Goal: Task Accomplishment & Management: Manage account settings

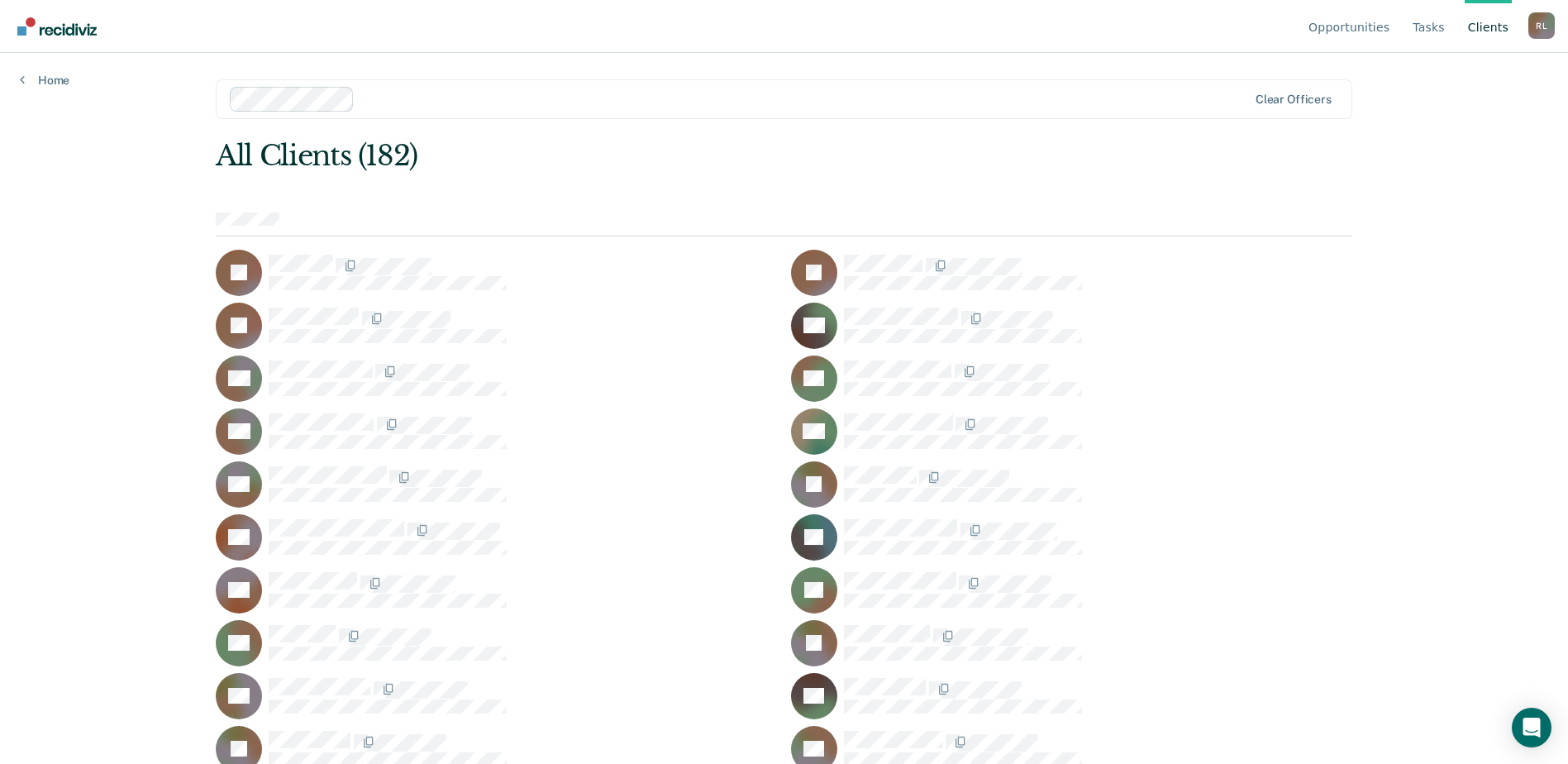
click at [63, 87] on div "Opportunities Tasks Client s Rico Lozano R L Profile How it works Log Out Home …" at bounding box center [784, 382] width 1568 height 764
click at [51, 81] on link "Home" at bounding box center [44, 80] width 50 height 15
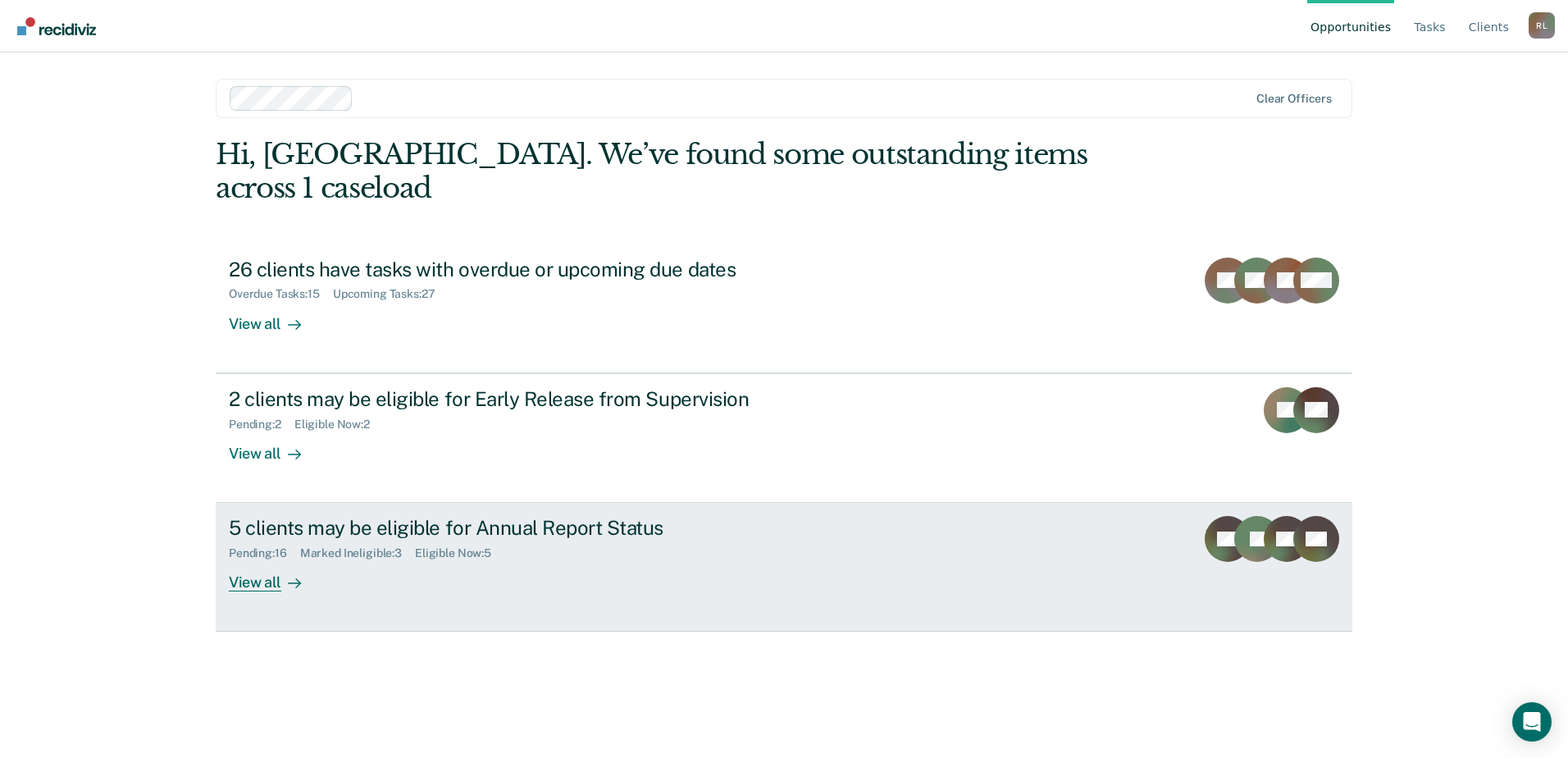
click at [382, 516] on div "5 clients may be eligible for Annual Report Status" at bounding box center [516, 528] width 576 height 24
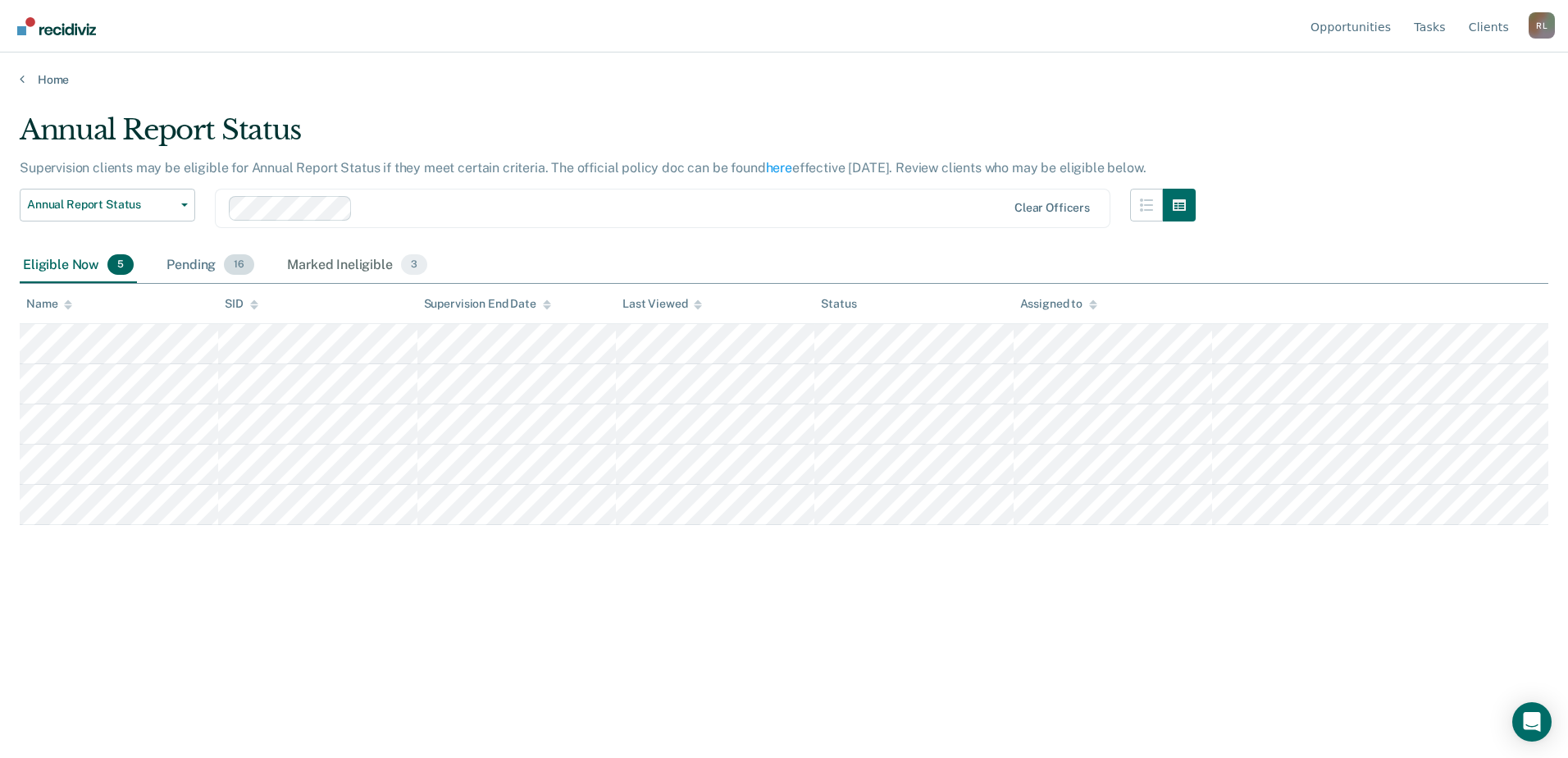
click at [217, 255] on div "Pending 16" at bounding box center [210, 265] width 95 height 36
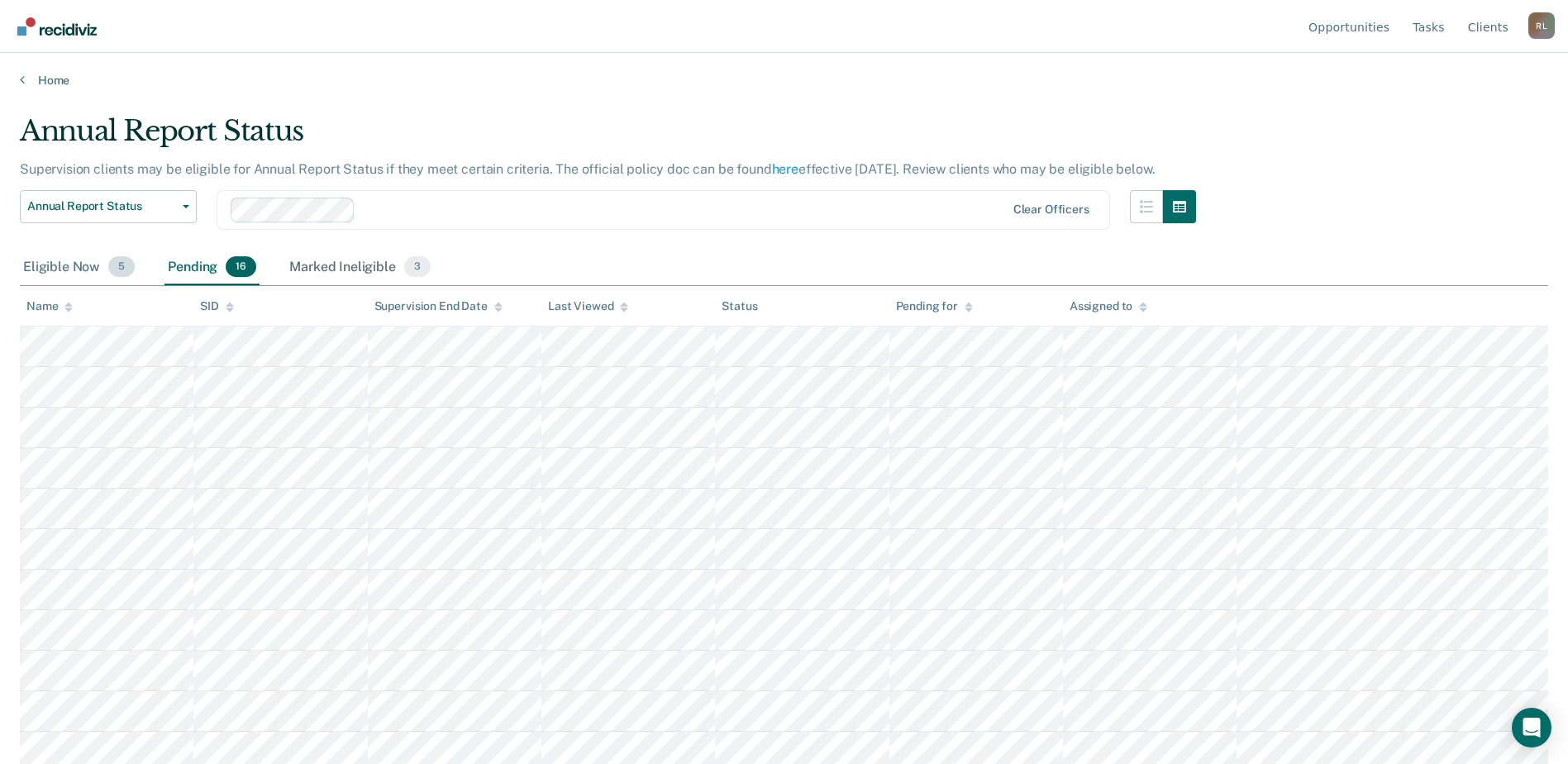
click at [91, 252] on div "Eligible Now 5" at bounding box center [79, 267] width 119 height 36
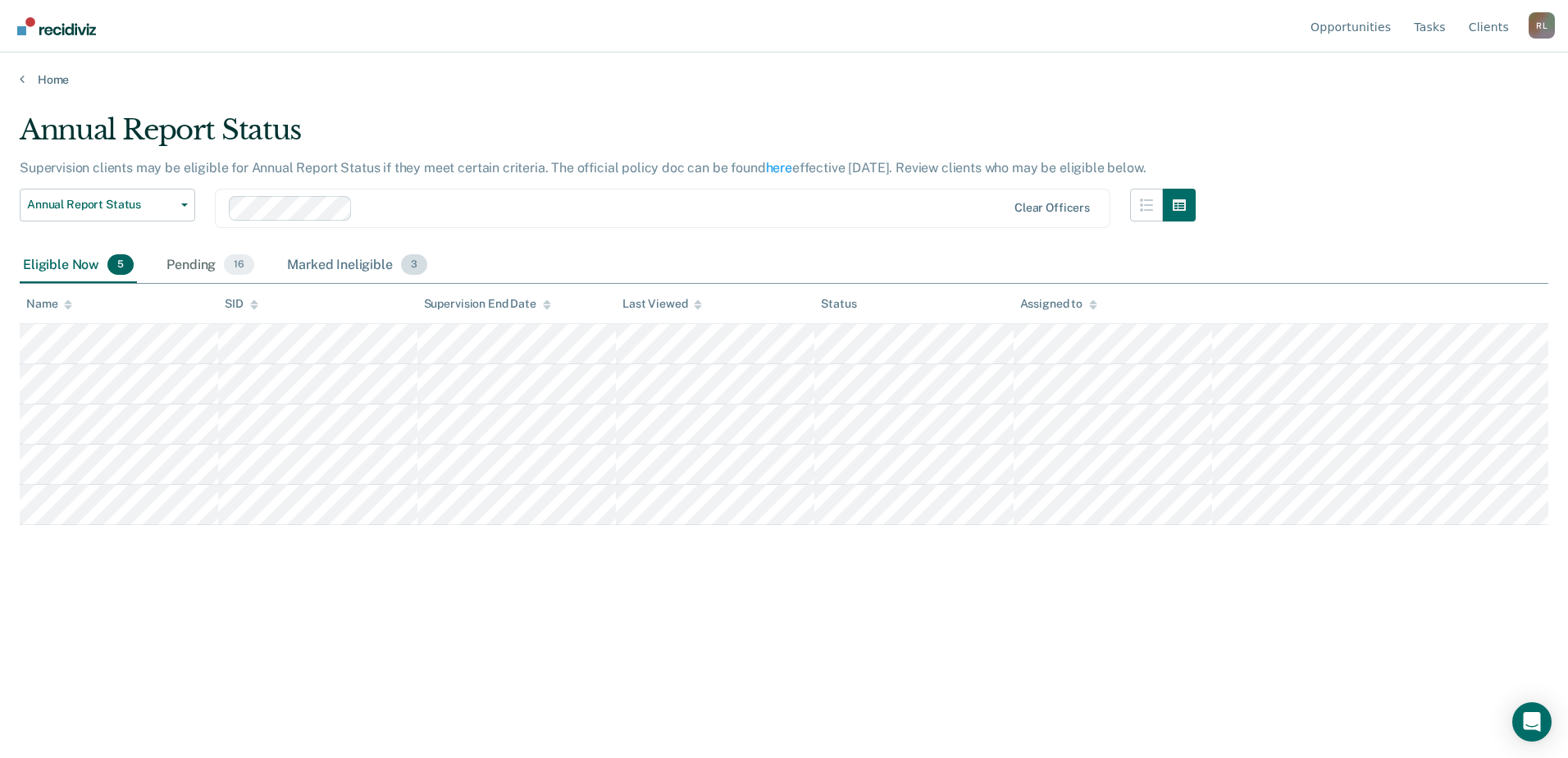
click at [316, 262] on div "Marked Ineligible 3" at bounding box center [357, 265] width 147 height 36
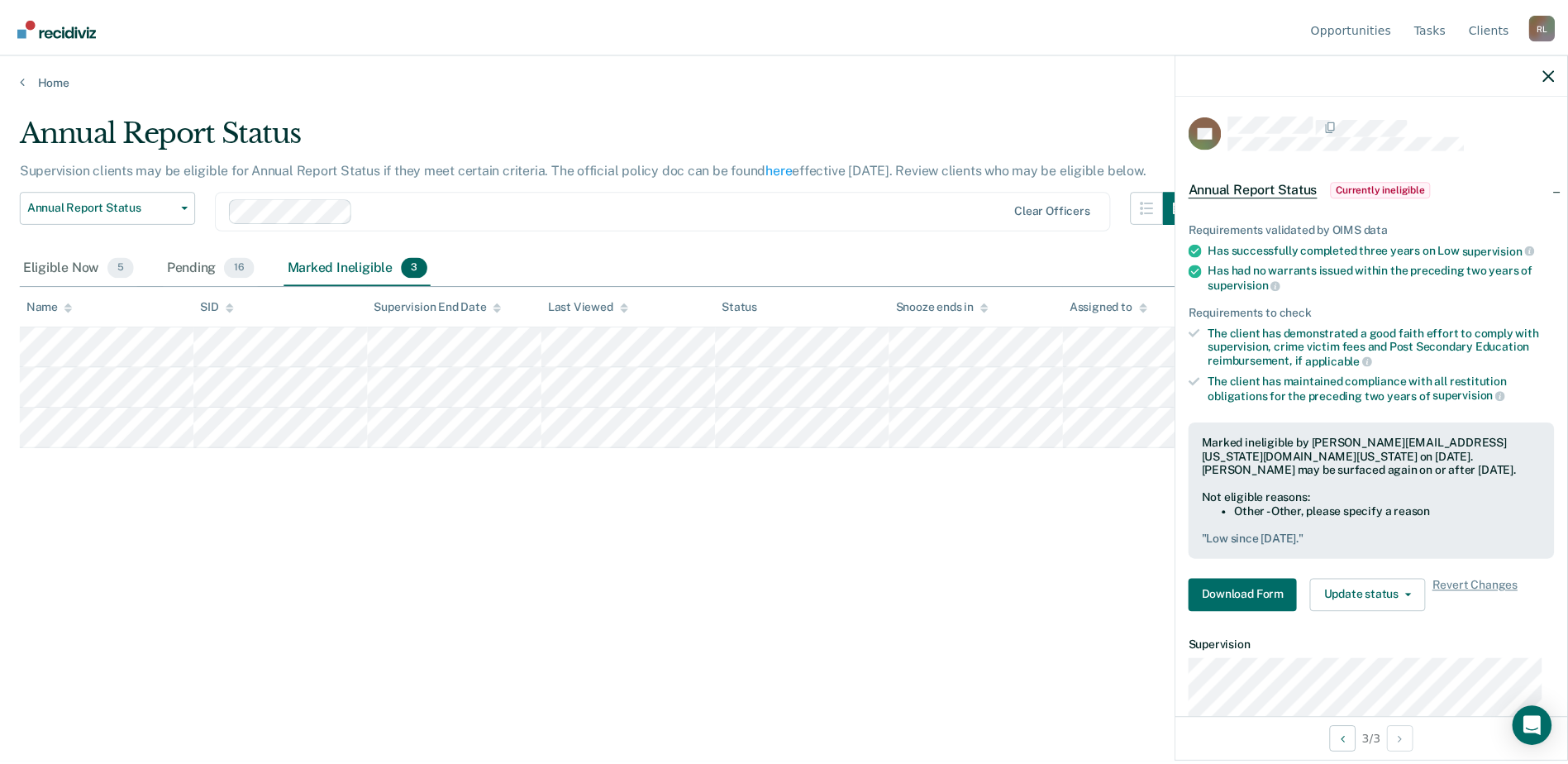
scroll to position [165, 0]
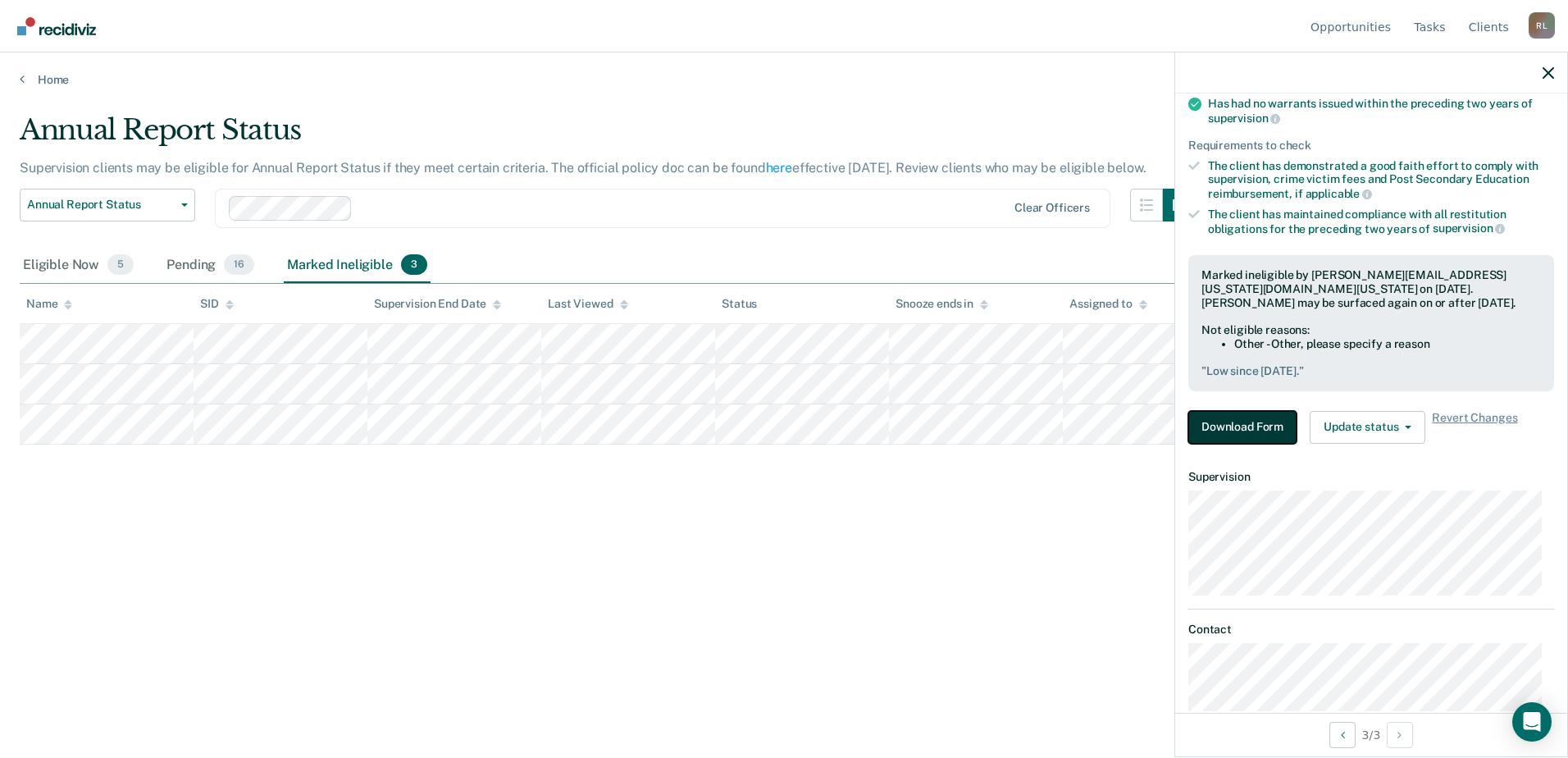
click at [1267, 424] on button "Download Form" at bounding box center [1242, 427] width 108 height 33
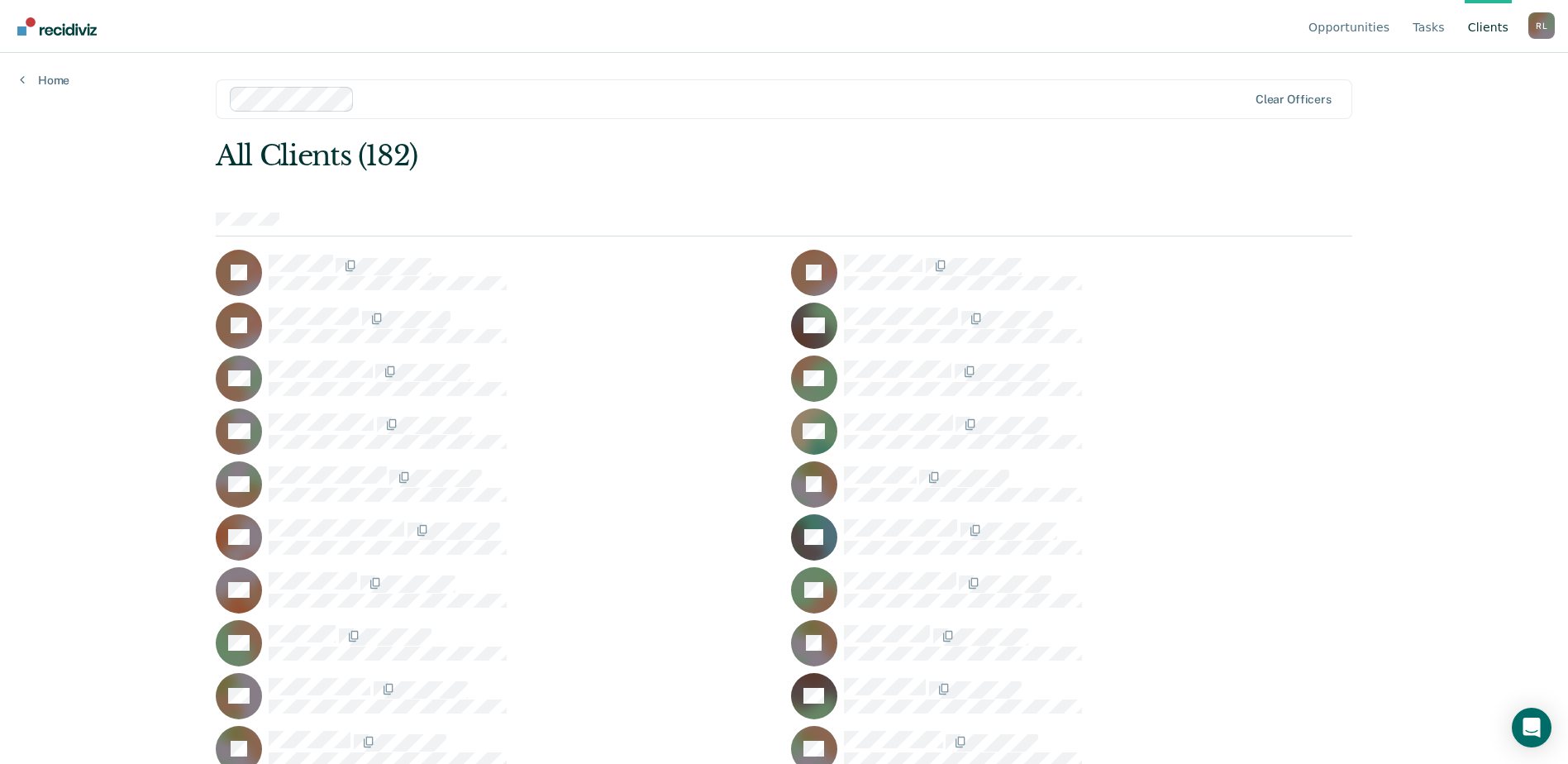
click at [42, 68] on div "Home" at bounding box center [45, 70] width 89 height 35
click at [57, 87] on link "Home" at bounding box center [44, 80] width 50 height 15
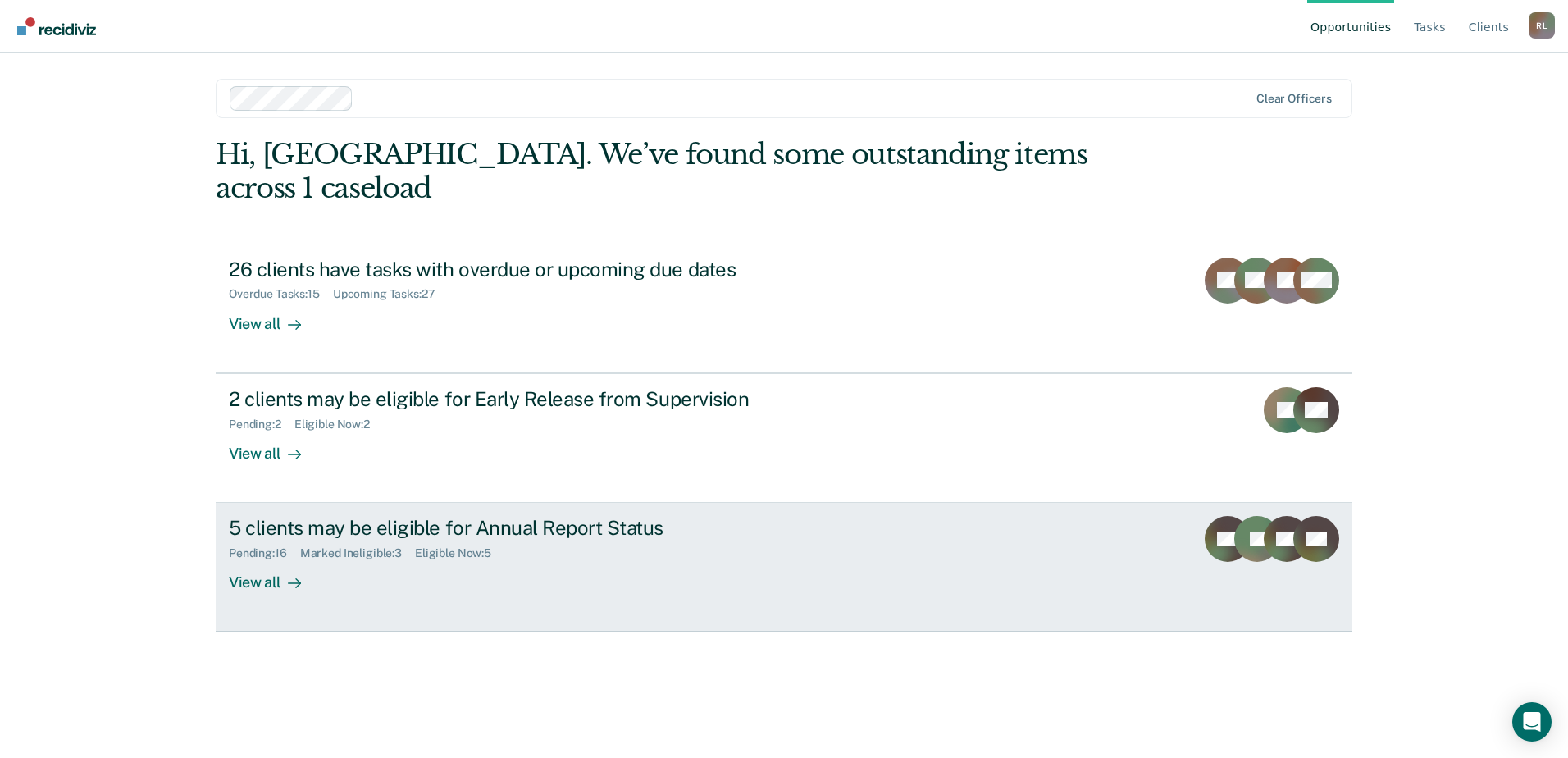
click at [420, 528] on div "5 clients may be eligible for Annual Report Status Pending : 16 Marked Ineligib…" at bounding box center [536, 554] width 615 height 75
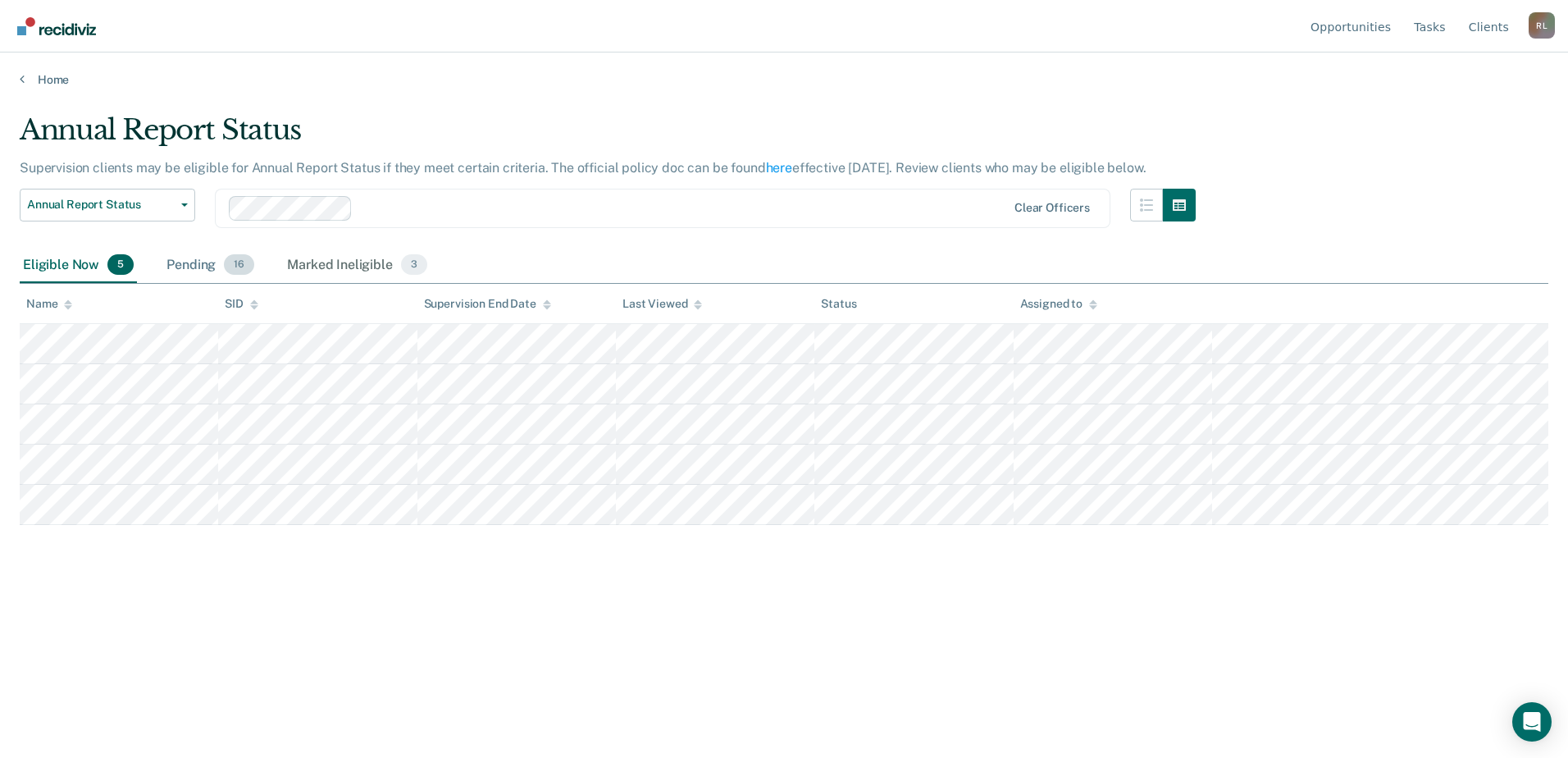
click at [205, 267] on div "Pending 16" at bounding box center [210, 265] width 95 height 36
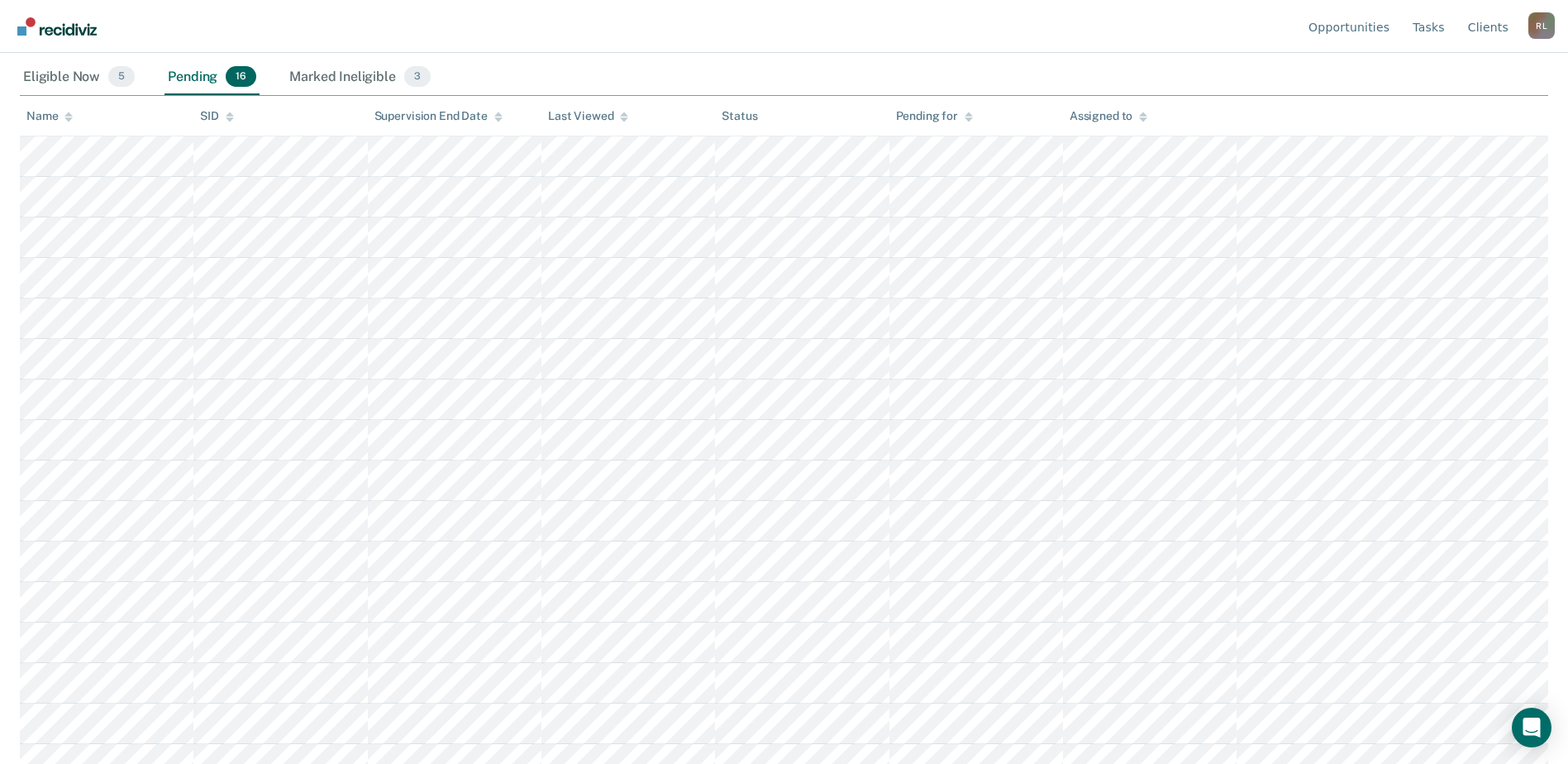
scroll to position [211, 0]
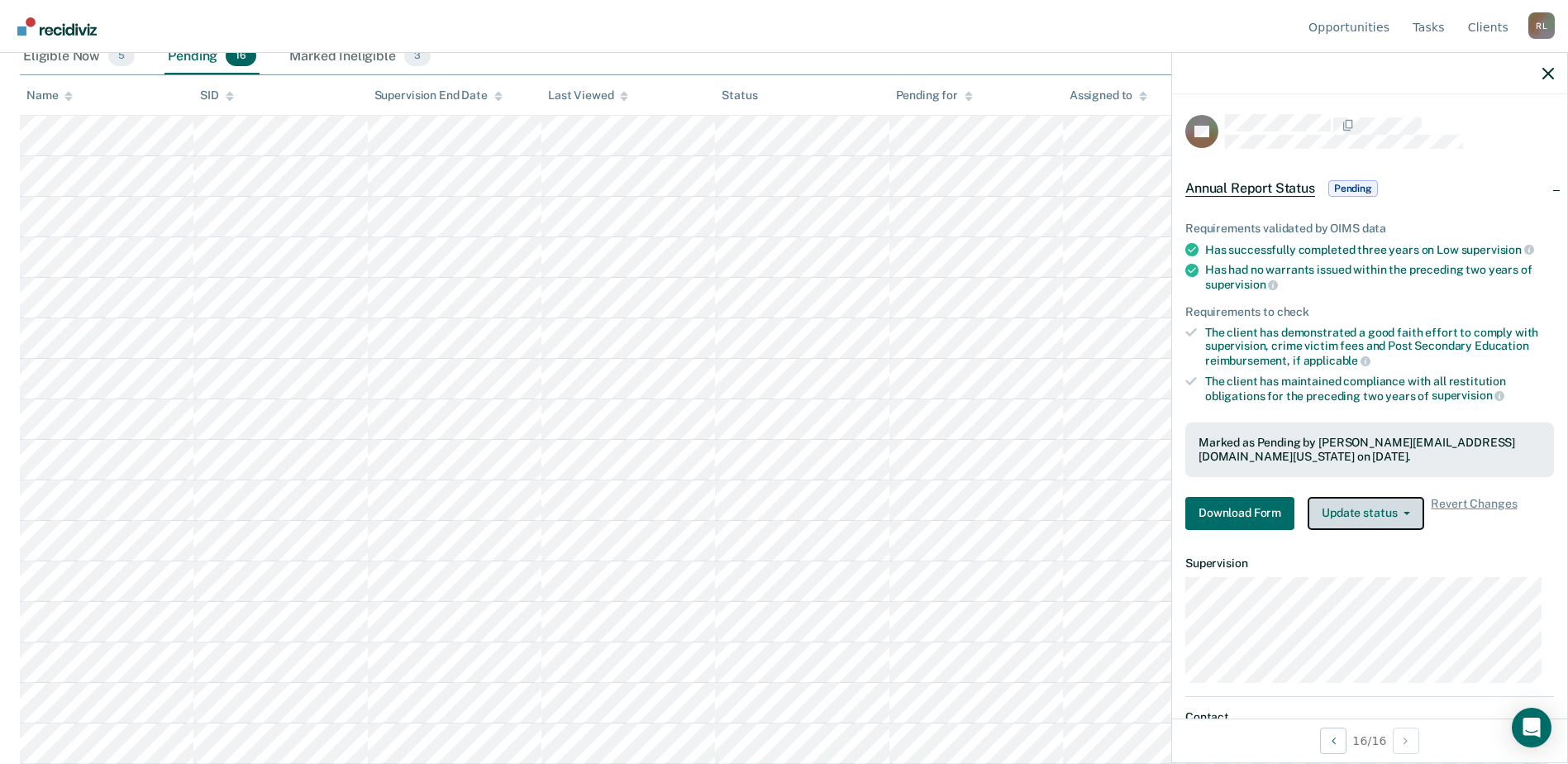
click at [1358, 515] on button "Update status" at bounding box center [1366, 513] width 117 height 33
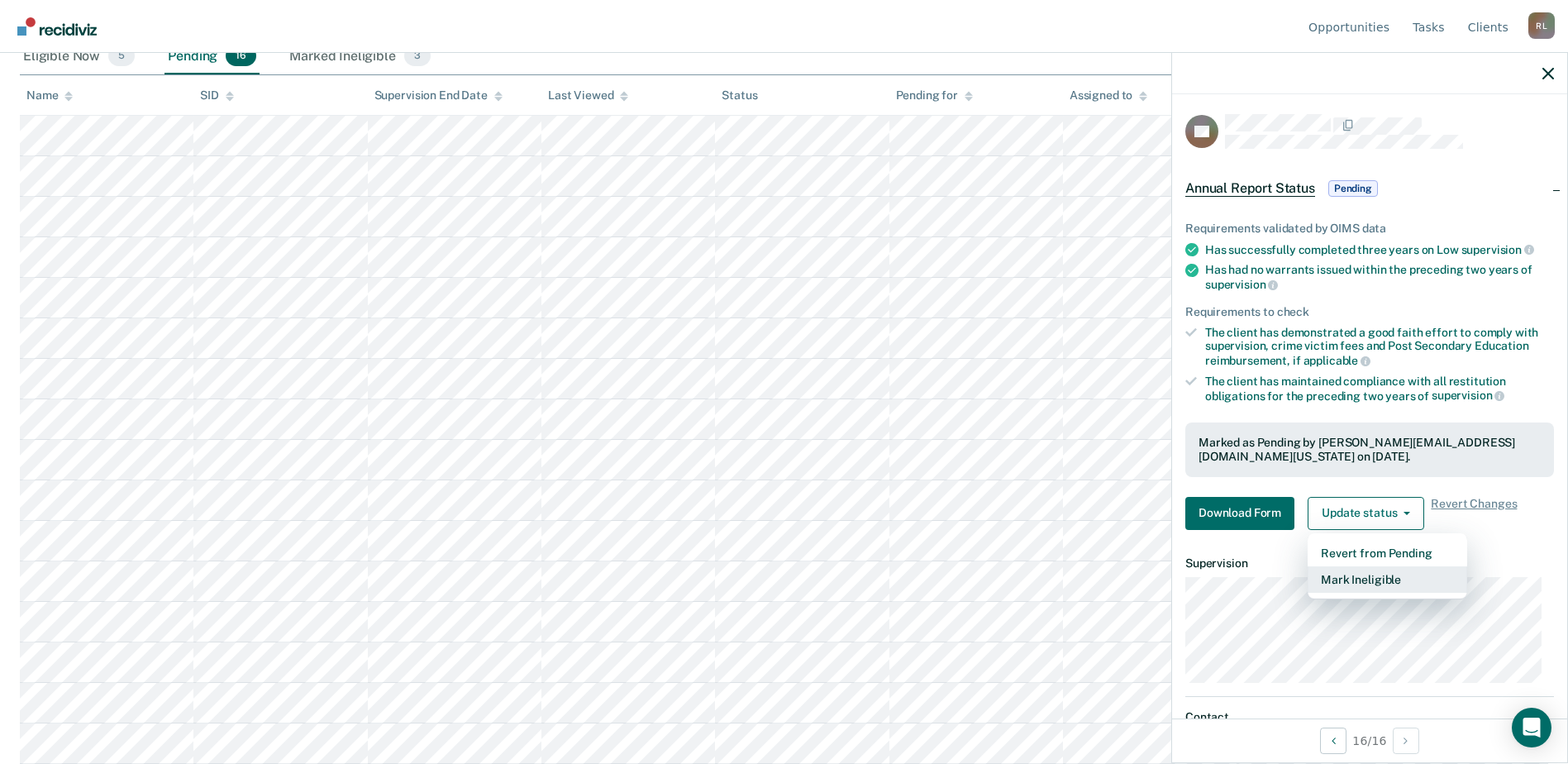
click at [1357, 578] on button "Mark Ineligible" at bounding box center [1387, 579] width 159 height 26
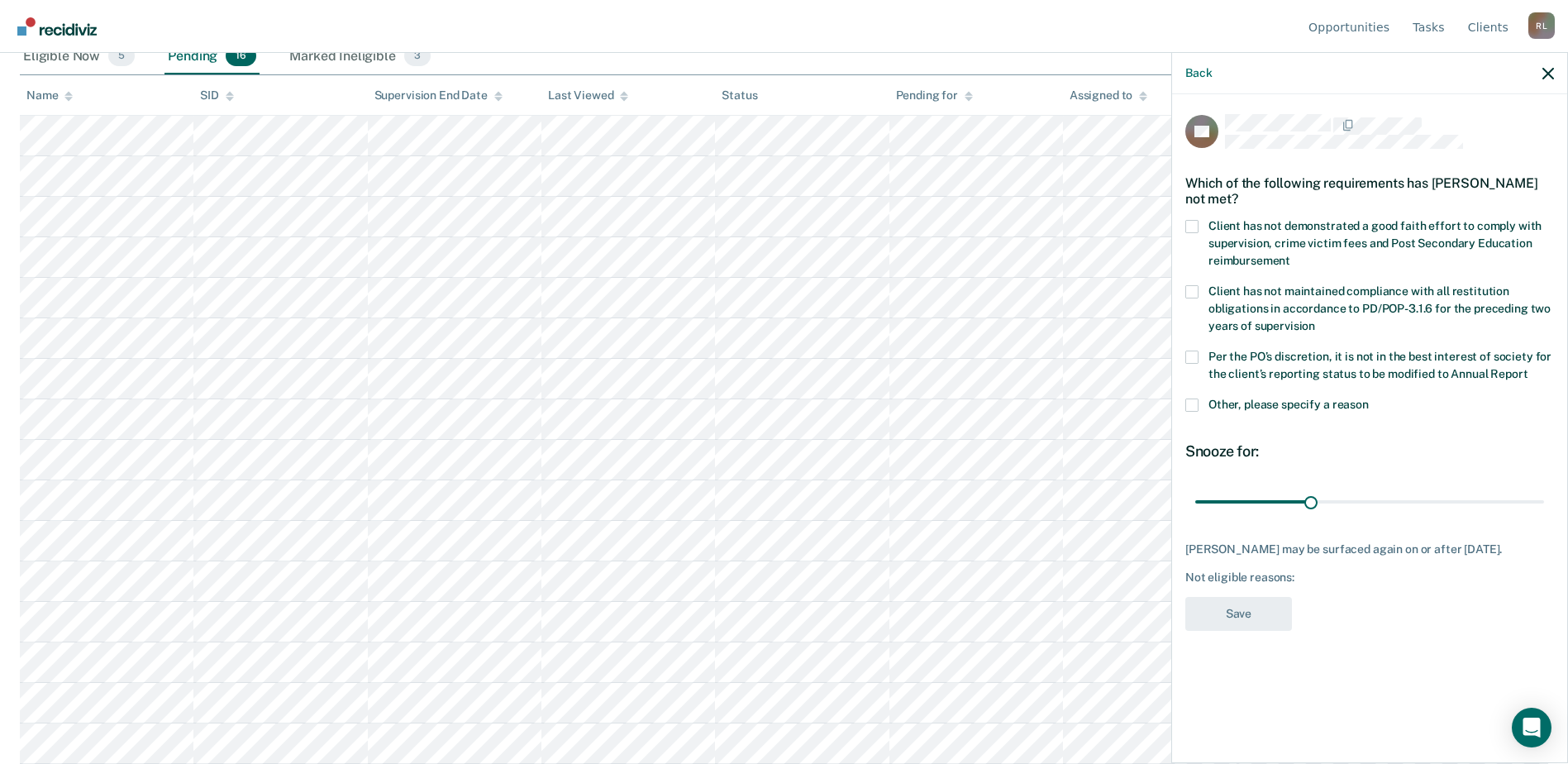
click at [1541, 68] on div "Back" at bounding box center [1370, 73] width 396 height 42
click at [1544, 75] on icon "button" at bounding box center [1549, 74] width 12 height 12
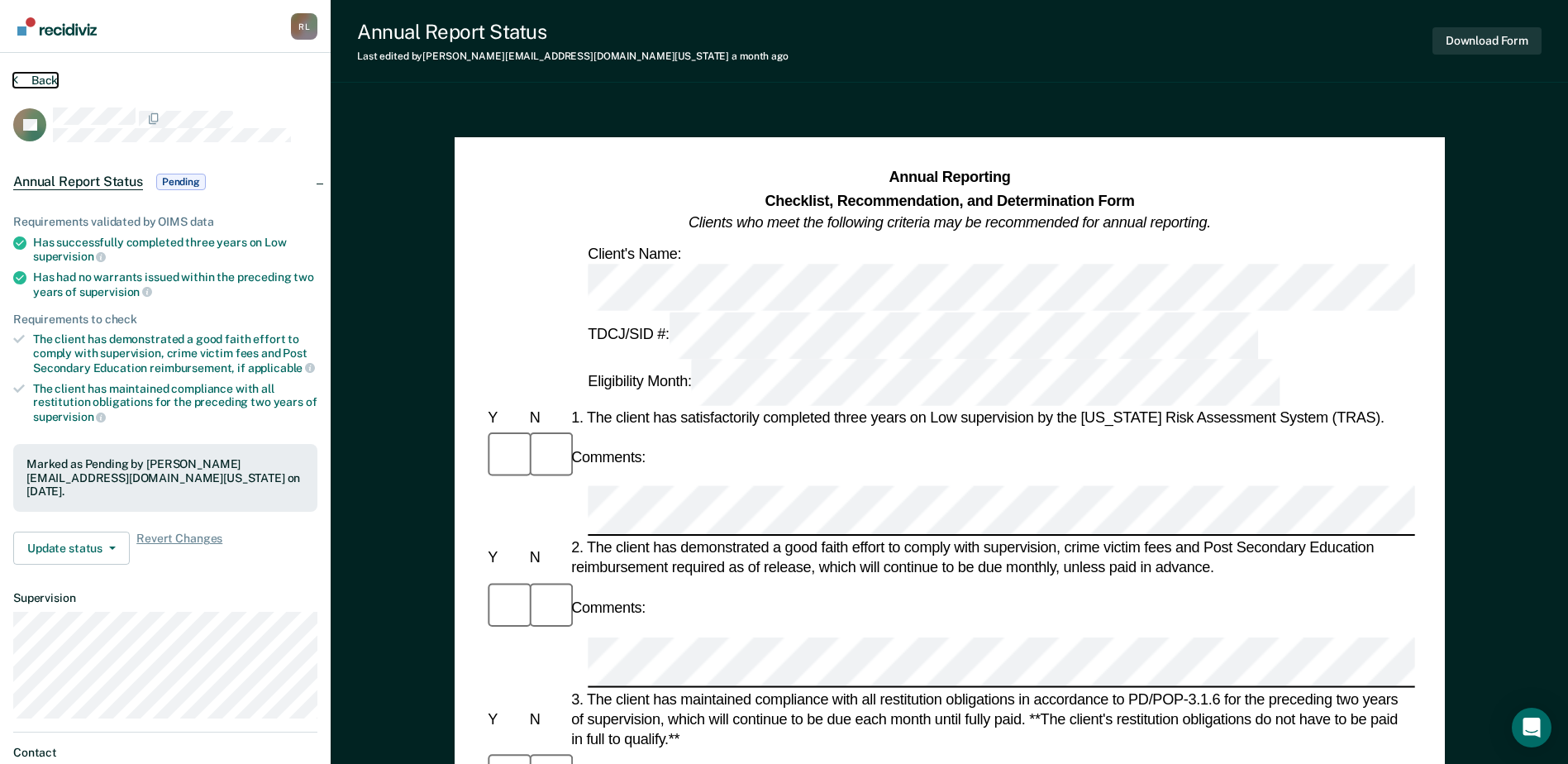
click at [36, 83] on button "Back" at bounding box center [36, 80] width 45 height 15
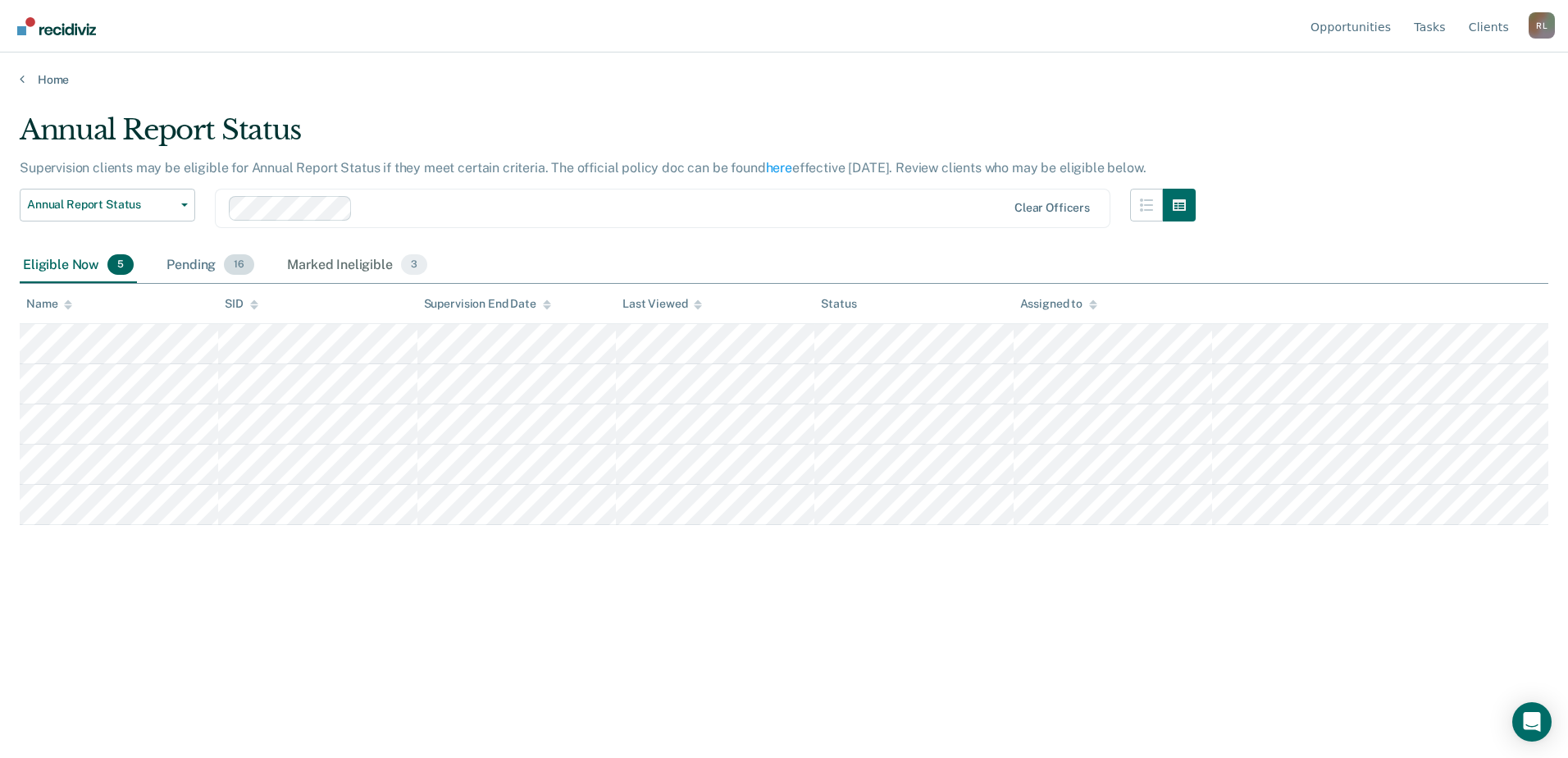
click at [201, 270] on div "Pending 16" at bounding box center [210, 265] width 95 height 36
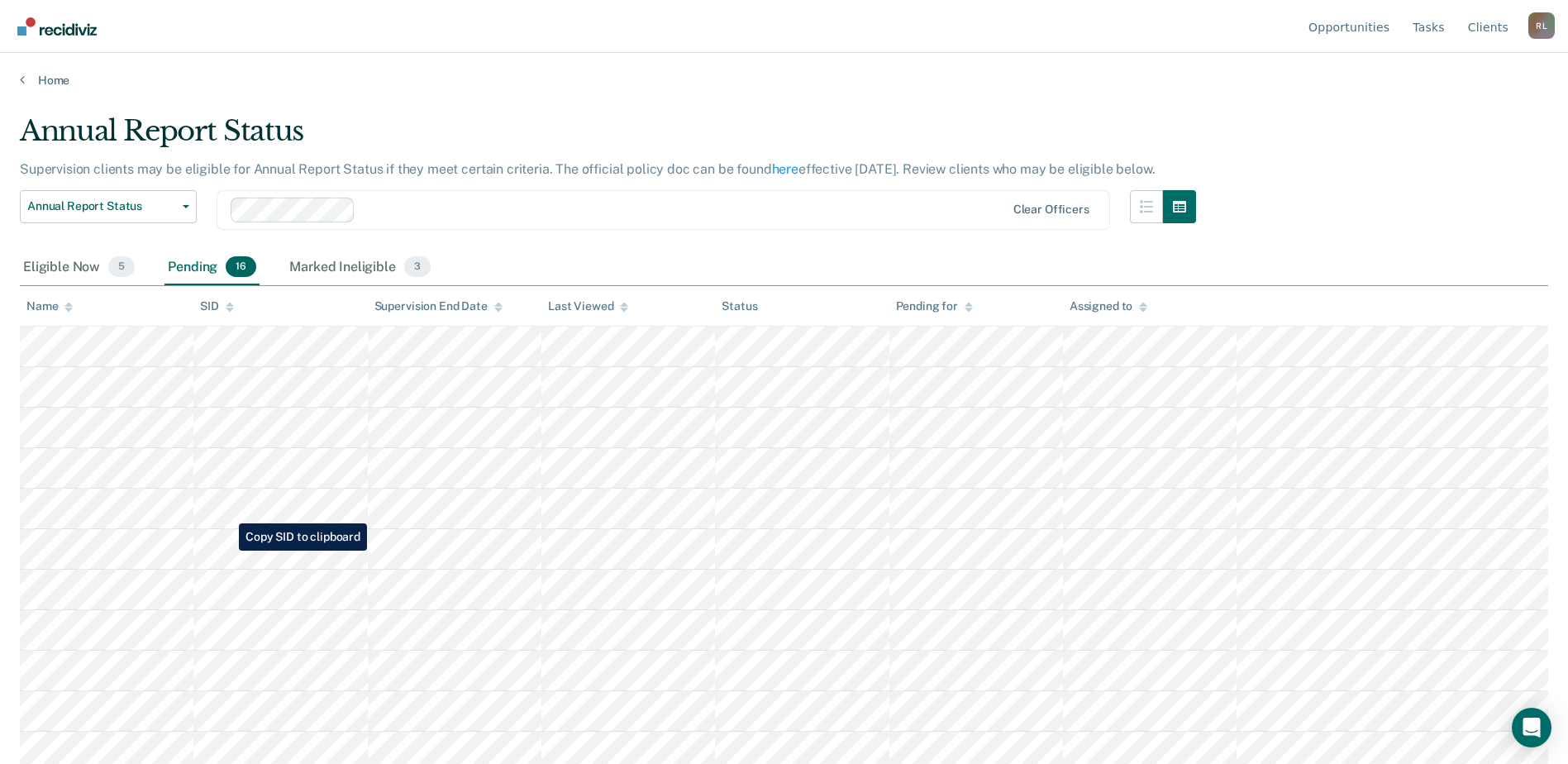
scroll to position [211, 0]
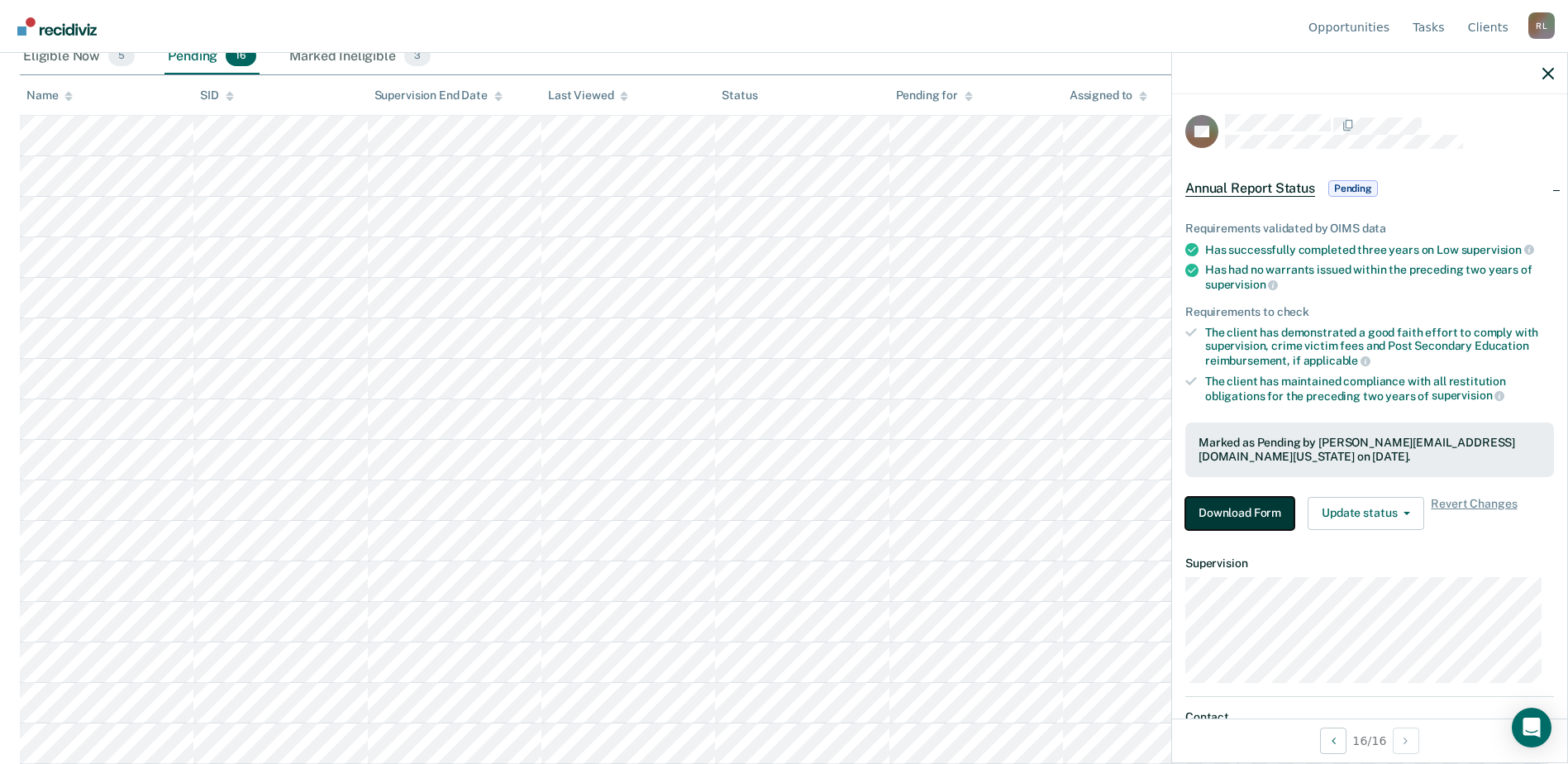
click at [1255, 505] on button "Download Form" at bounding box center [1240, 513] width 109 height 33
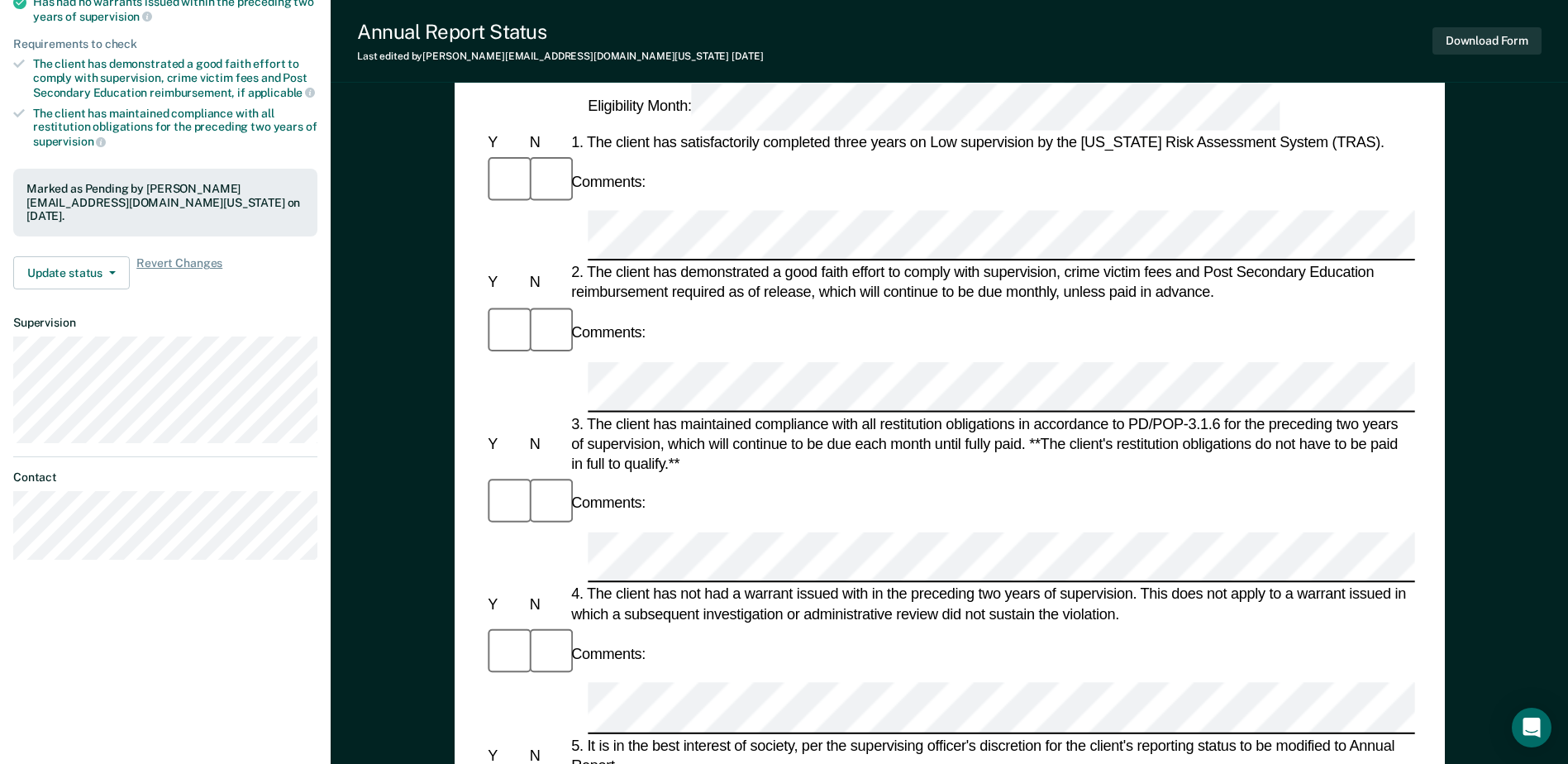
scroll to position [496, 0]
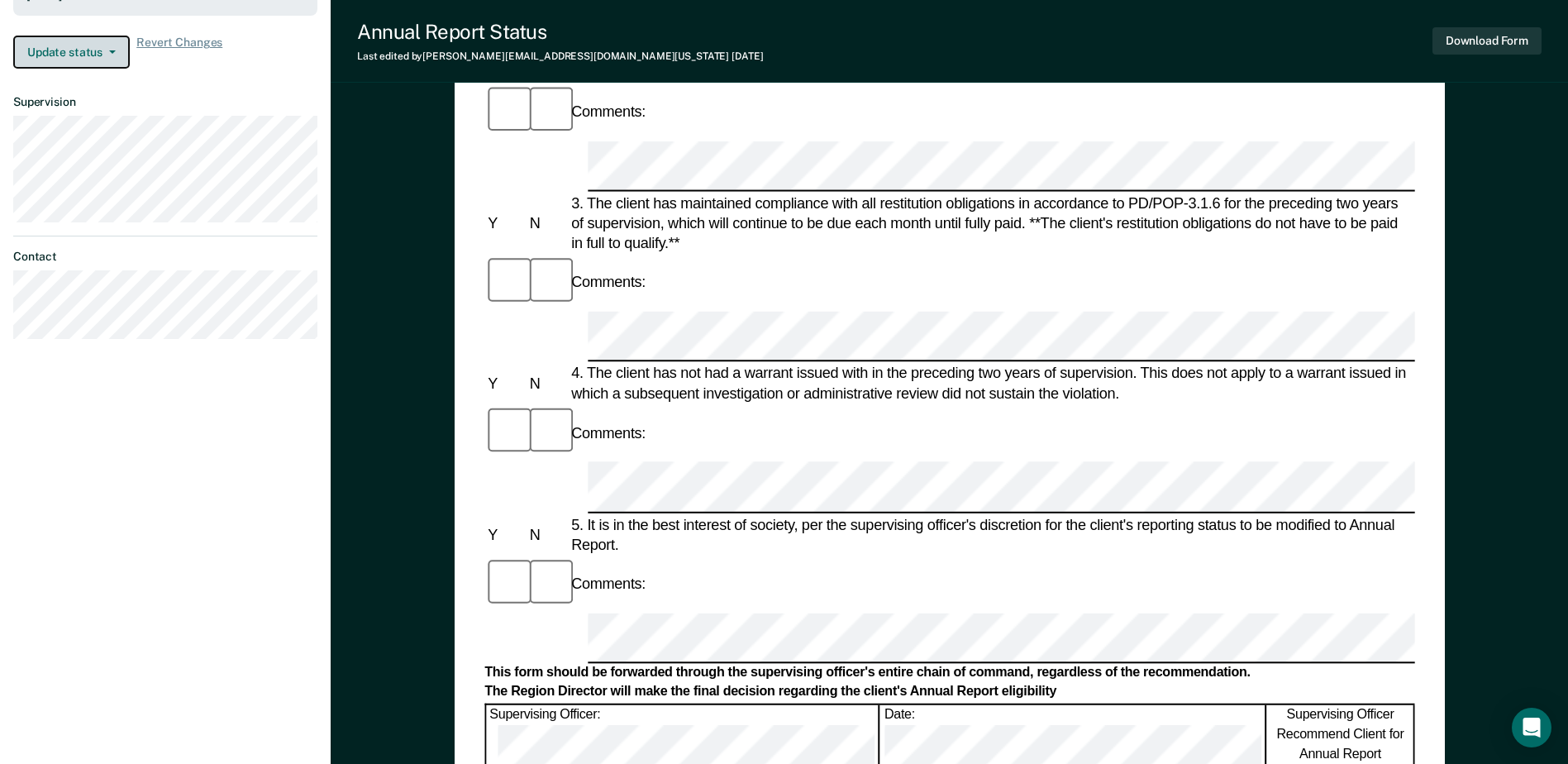
click at [65, 42] on button "Update status" at bounding box center [72, 52] width 117 height 33
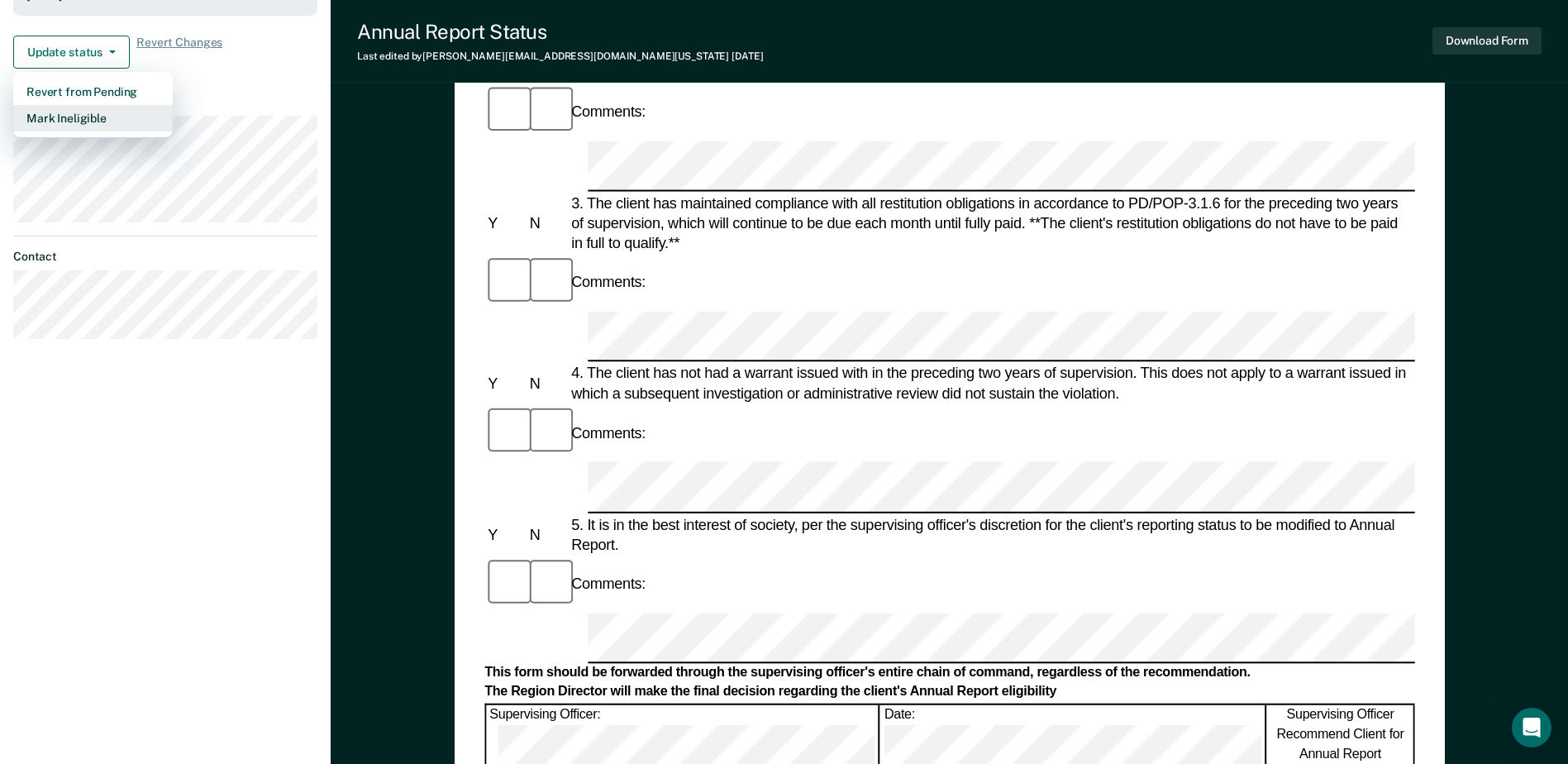
click at [80, 105] on button "Mark Ineligible" at bounding box center [93, 118] width 159 height 26
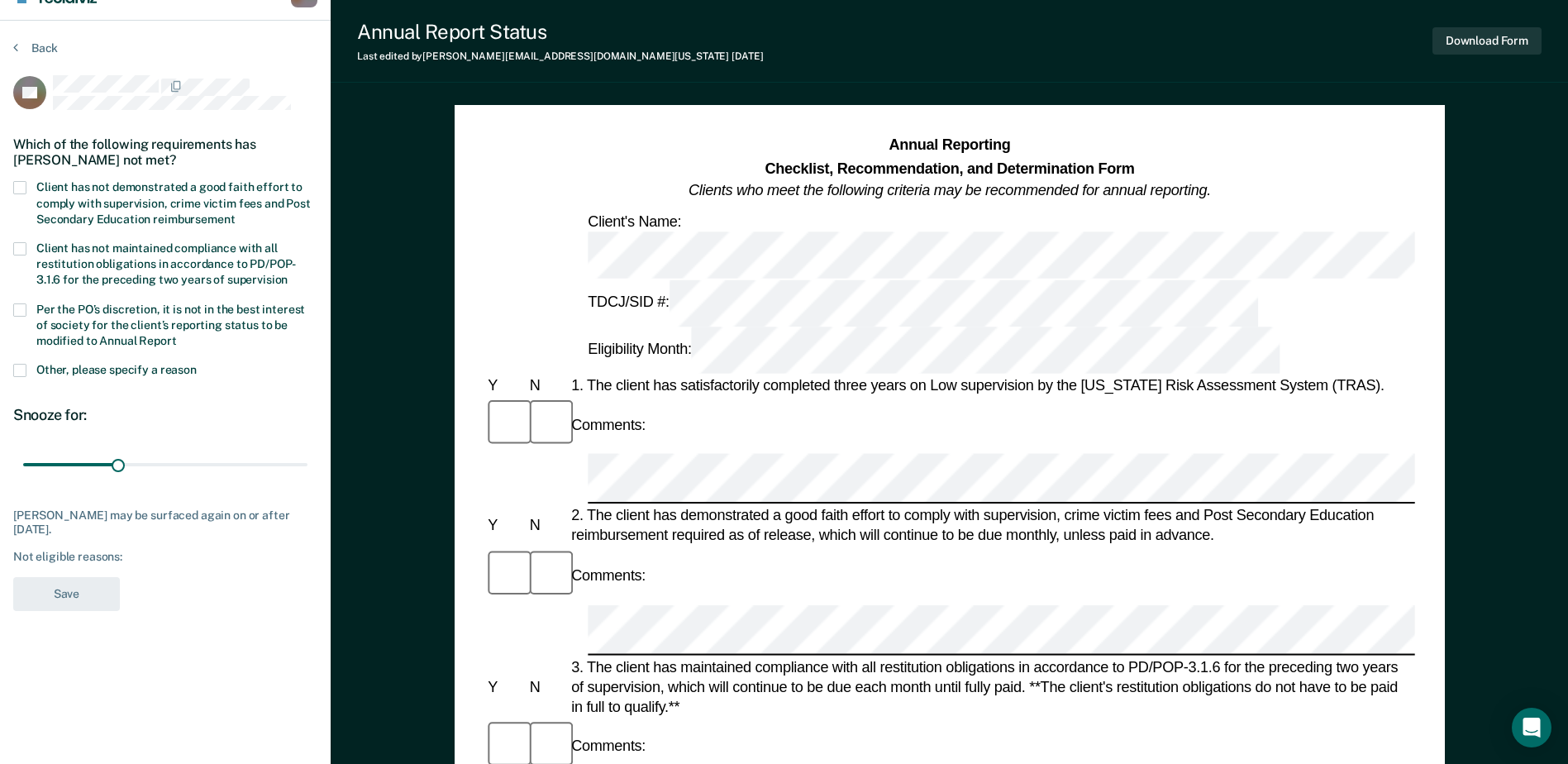
scroll to position [0, 0]
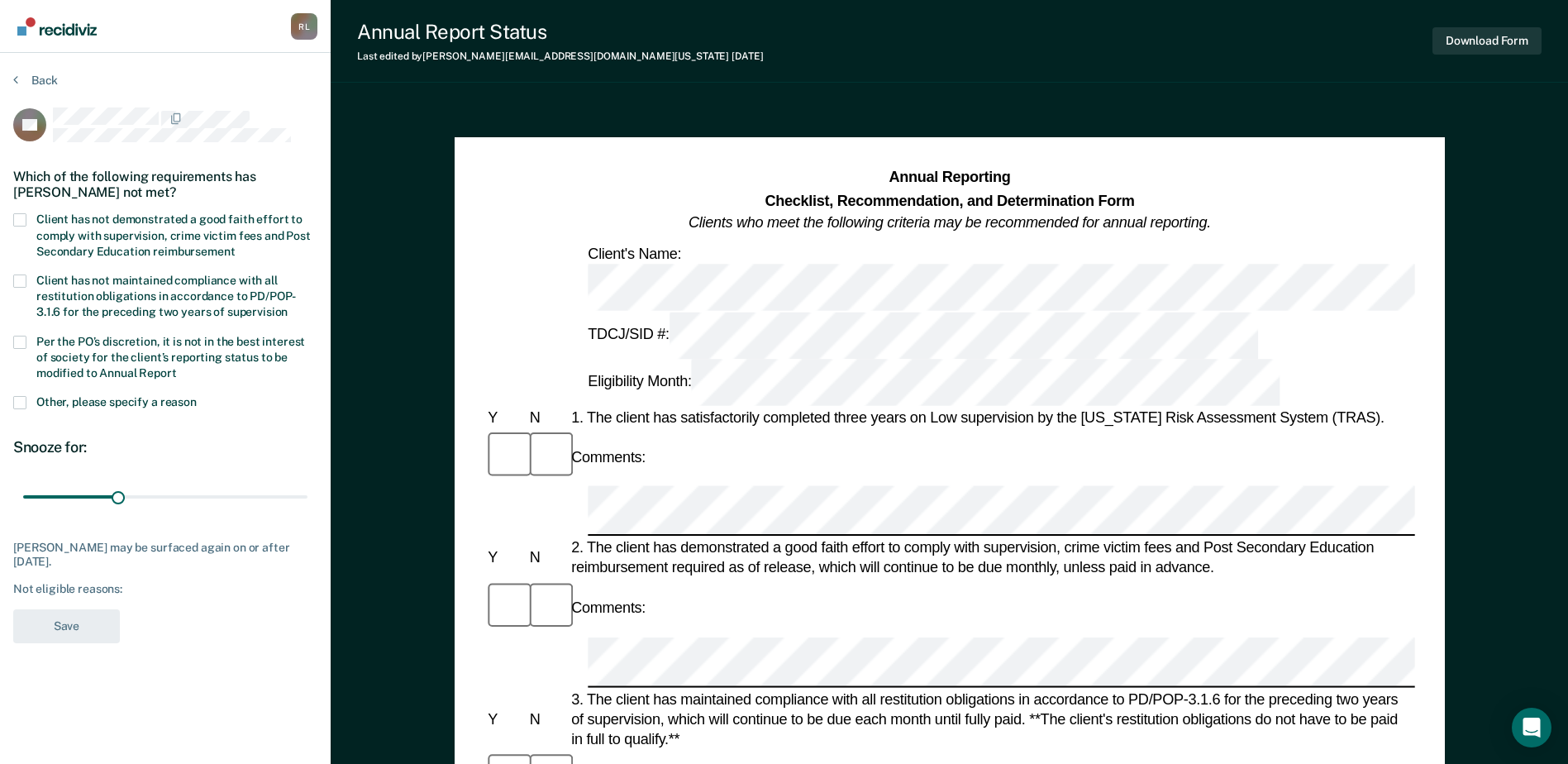
click at [18, 224] on span at bounding box center [20, 220] width 14 height 14
click at [235, 246] on input "Client has not demonstrated a good faith effort to comply with supervision, cri…" at bounding box center [235, 246] width 0 height 0
click at [61, 622] on button "Save" at bounding box center [67, 626] width 107 height 34
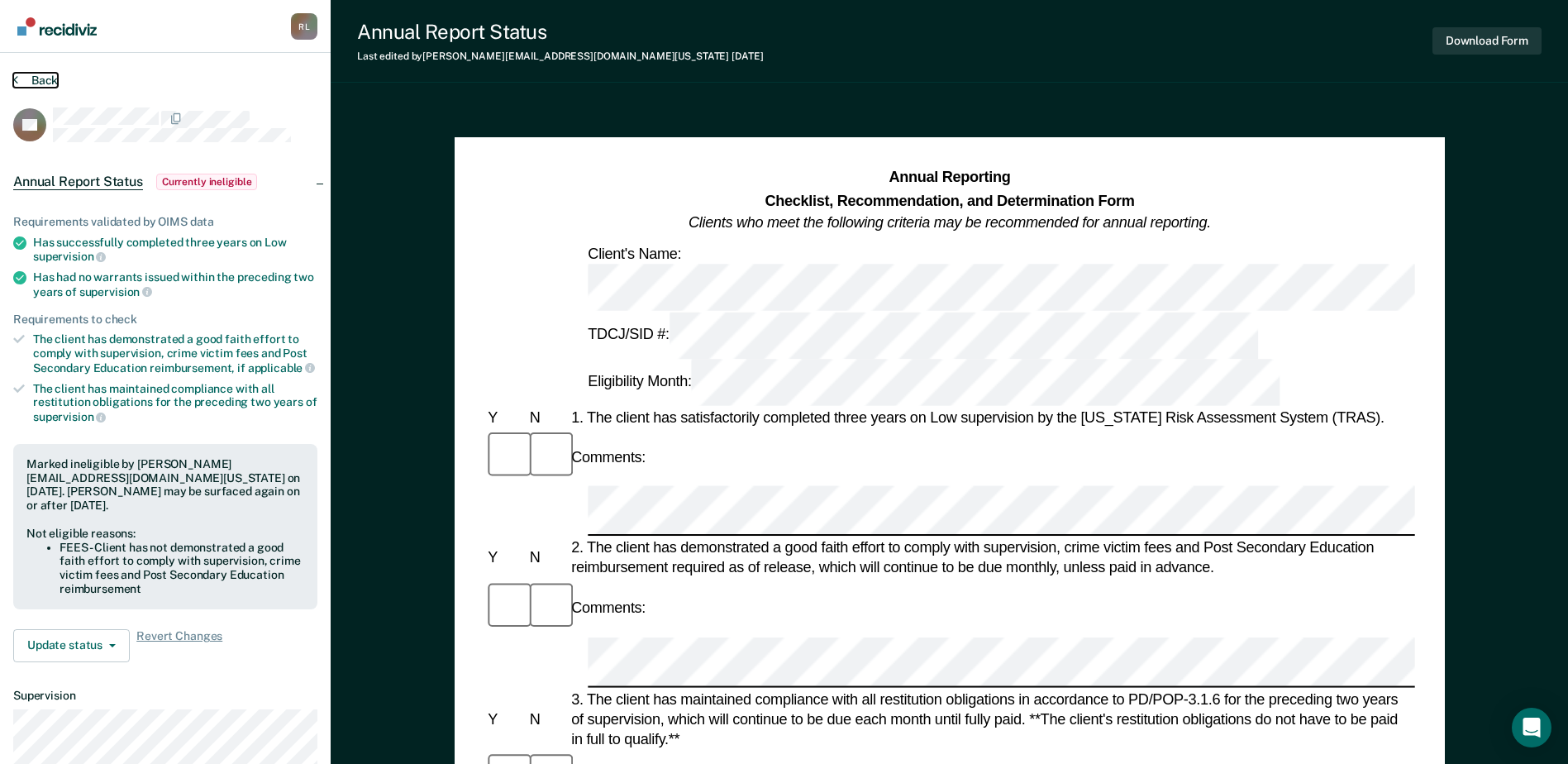
click at [50, 79] on button "Back" at bounding box center [36, 80] width 45 height 15
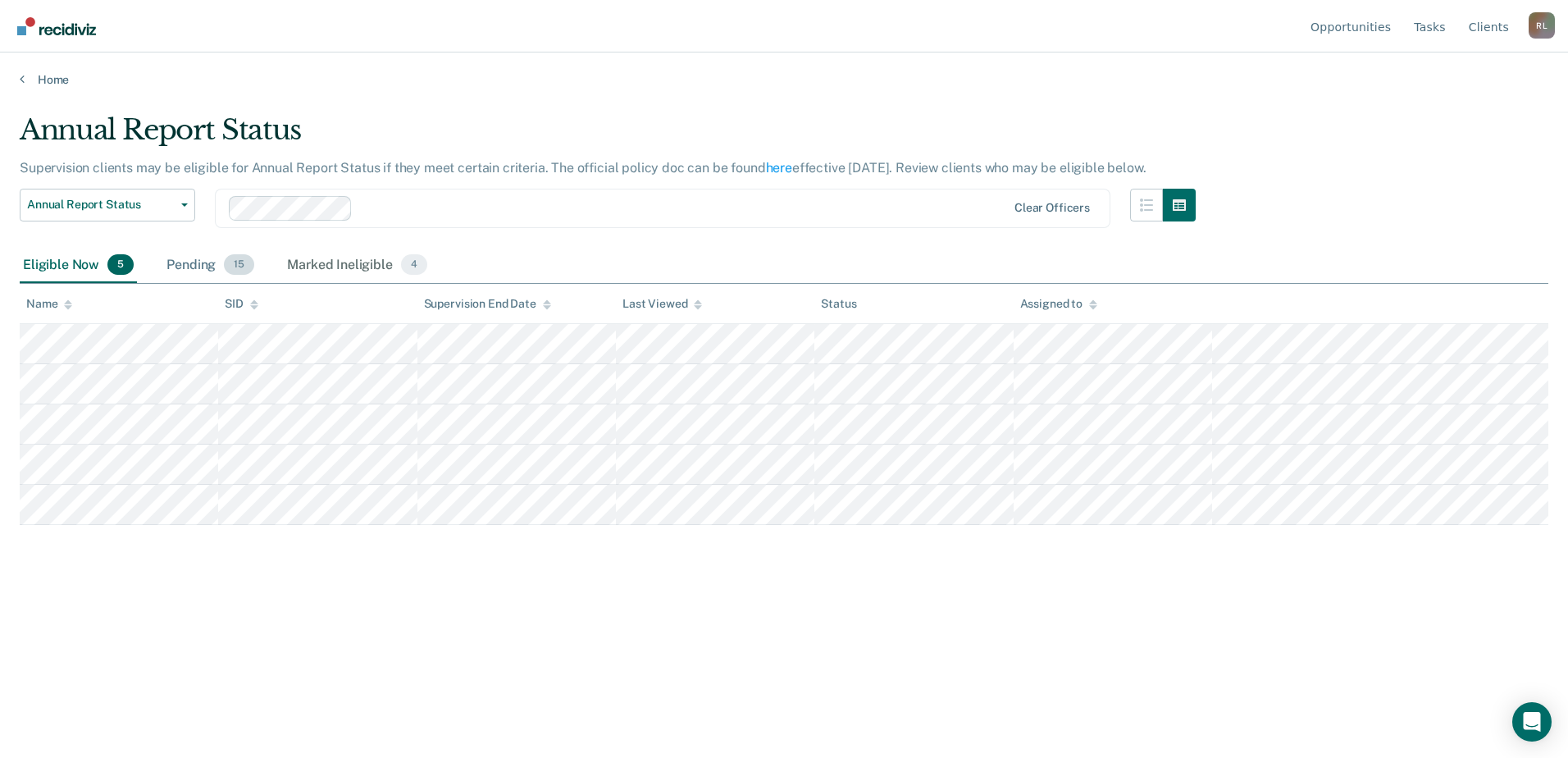
click at [207, 269] on div "Pending 15" at bounding box center [210, 265] width 95 height 36
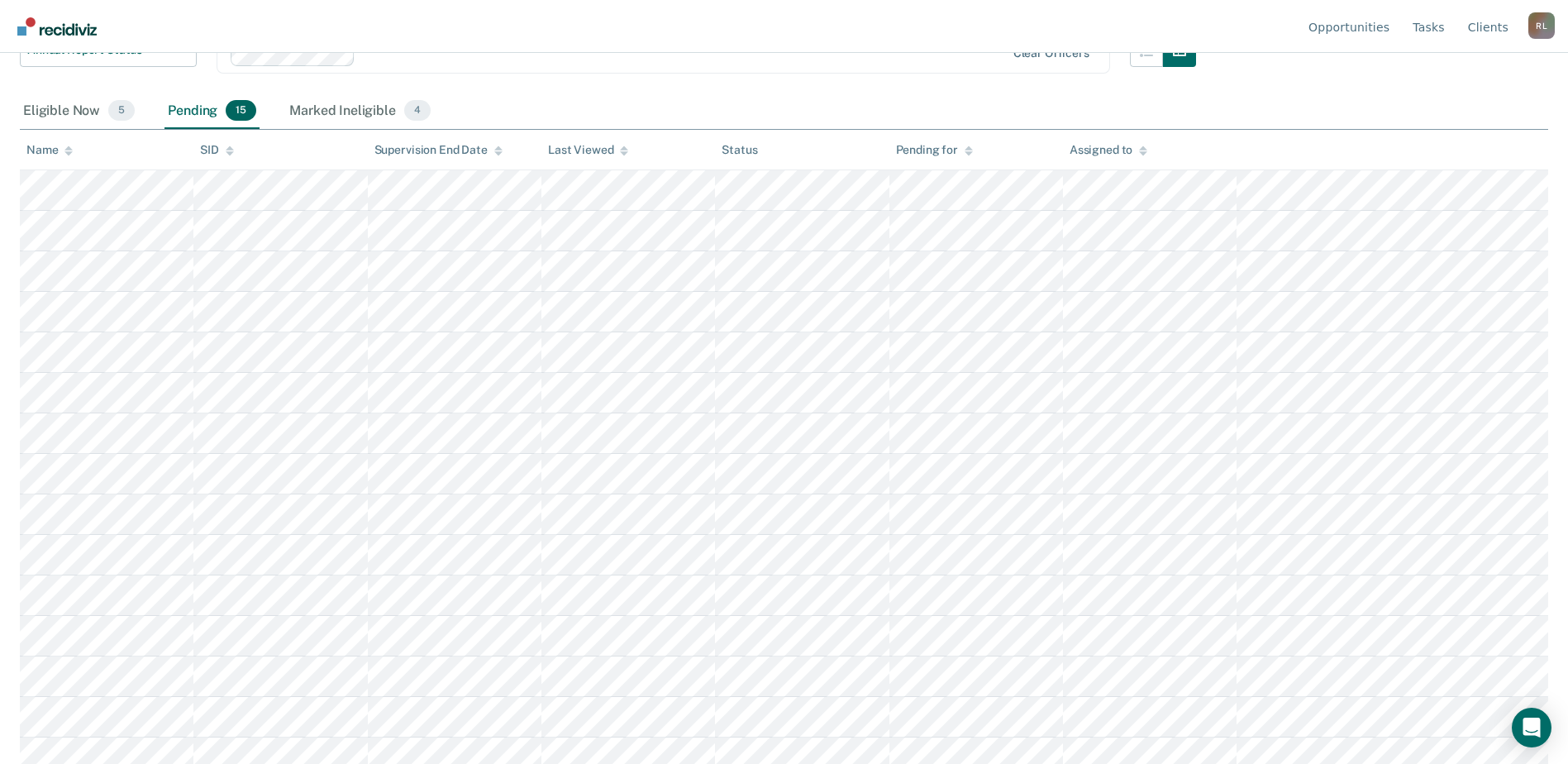
scroll to position [170, 0]
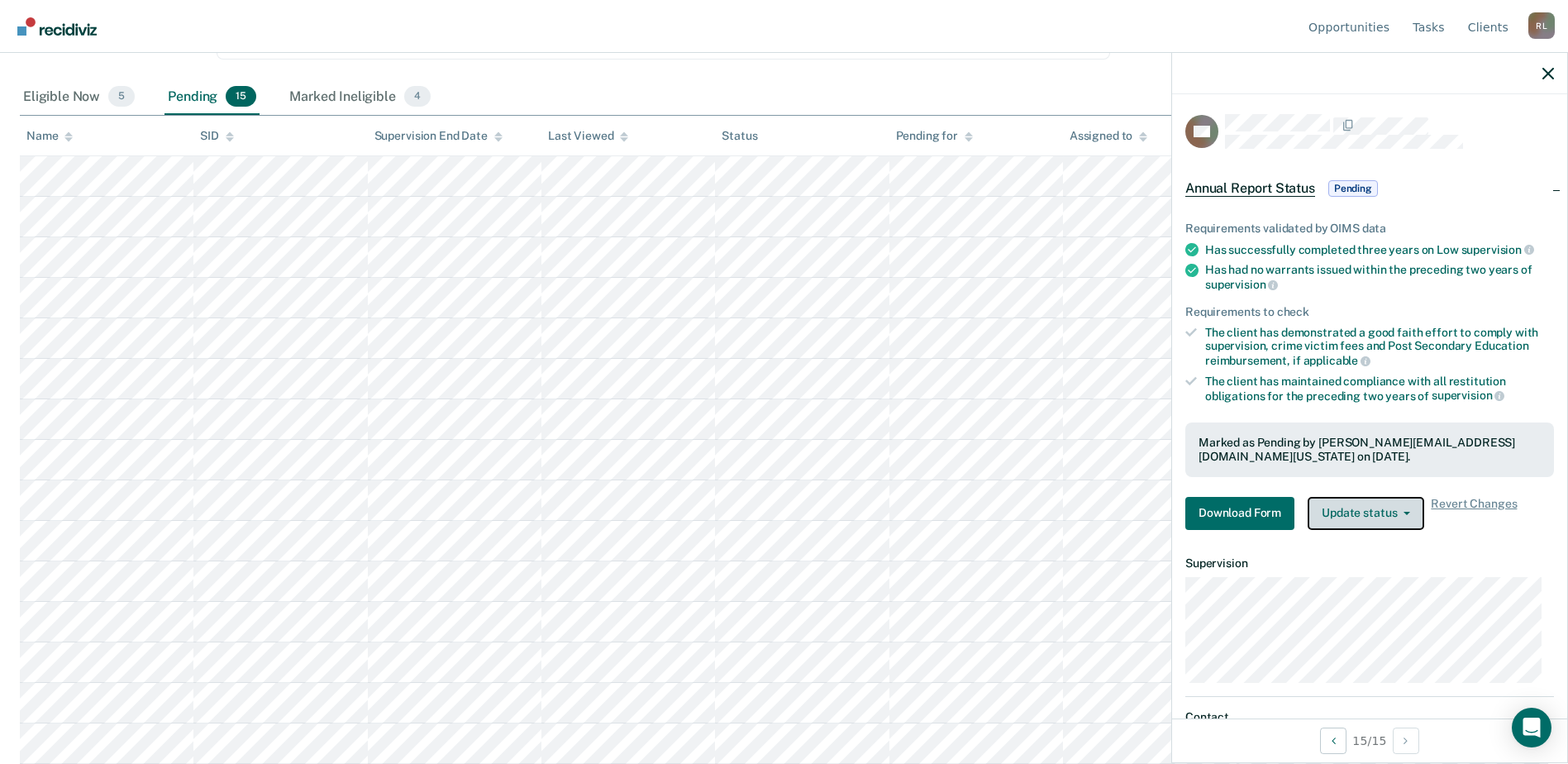
click at [1363, 519] on button "Update status" at bounding box center [1366, 513] width 117 height 33
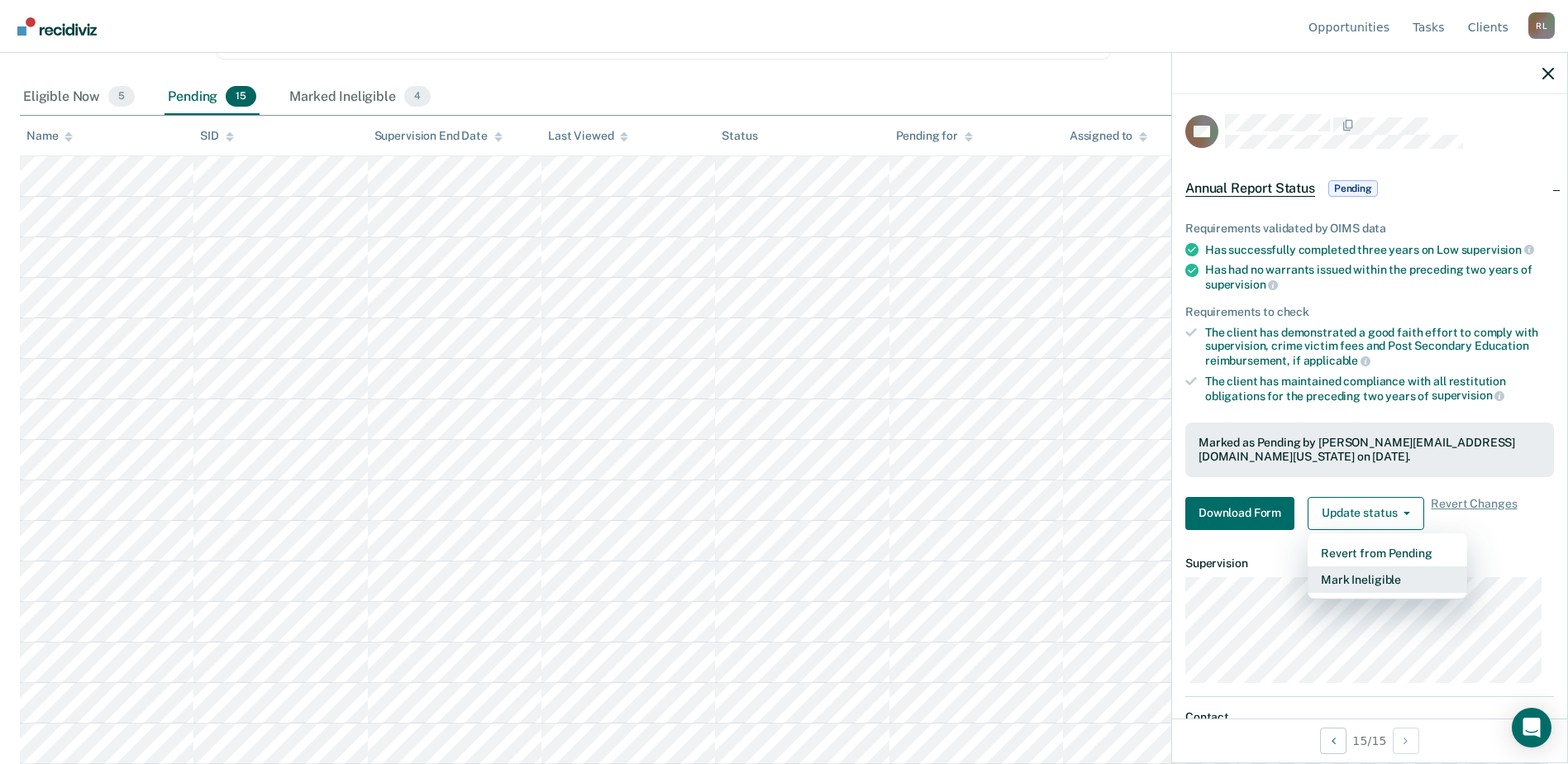
click at [1372, 581] on button "Mark Ineligible" at bounding box center [1387, 579] width 159 height 26
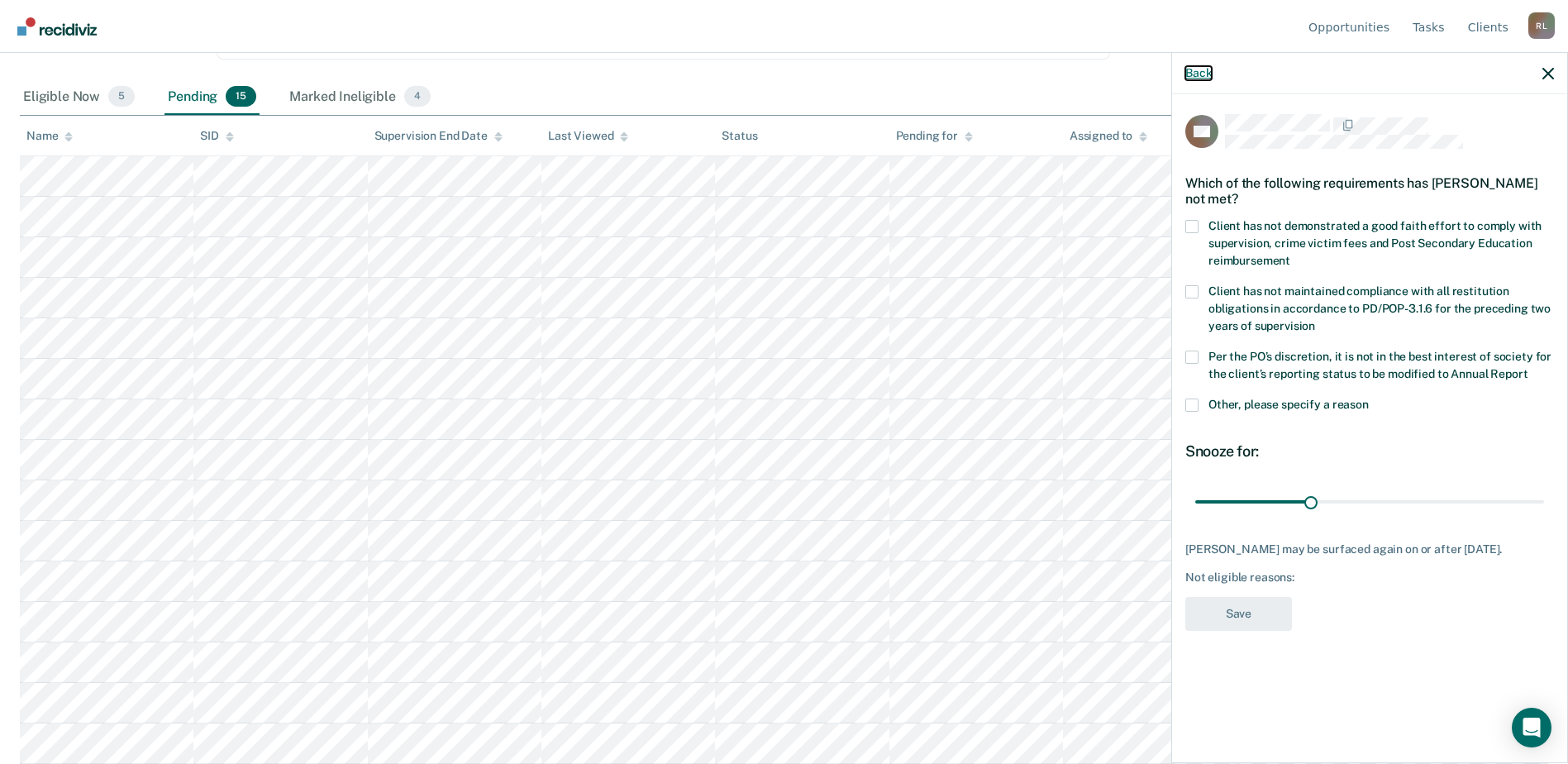
click at [1199, 75] on button "Back" at bounding box center [1199, 73] width 26 height 14
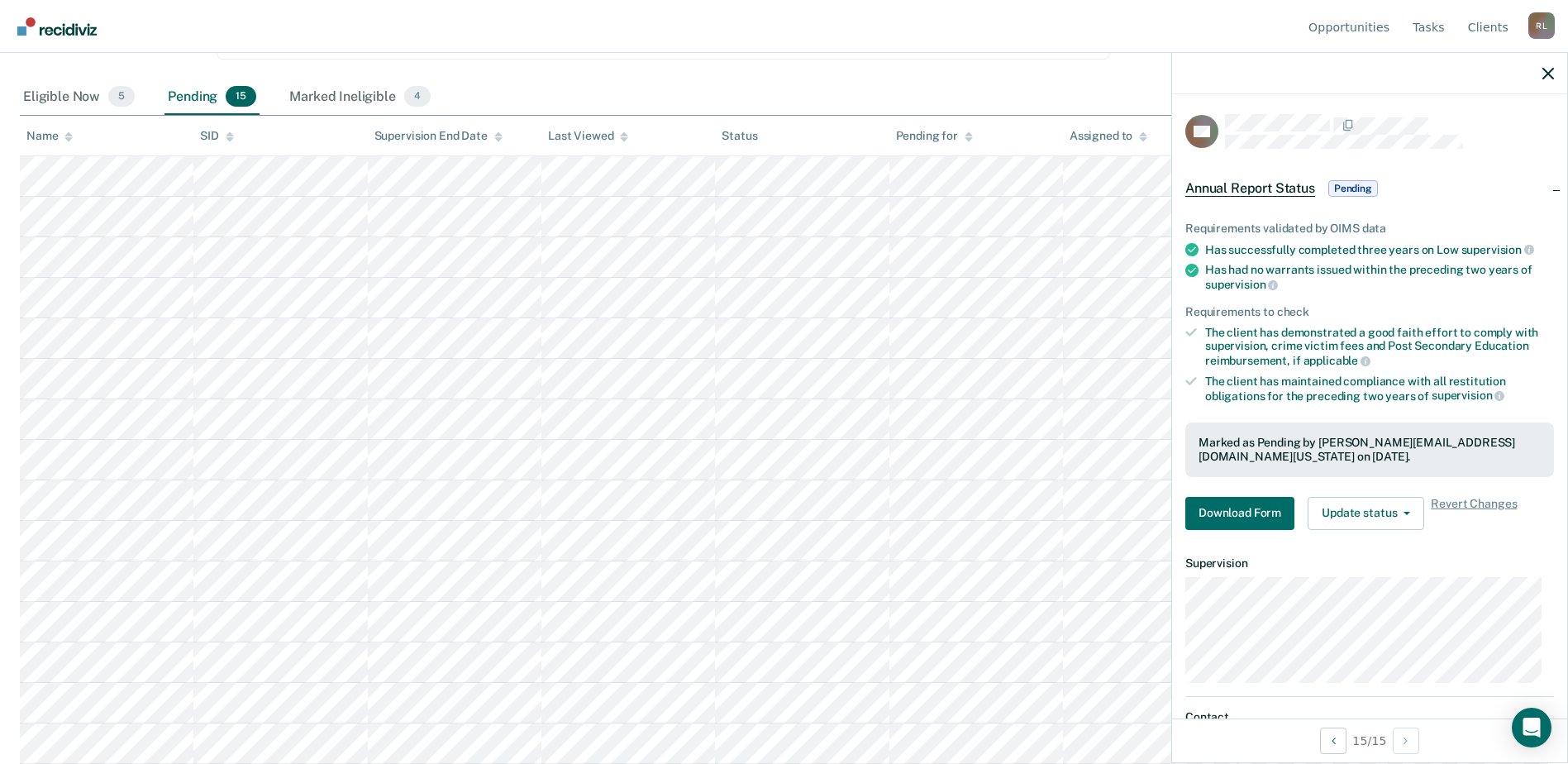
click at [1250, 494] on div "Requirements validated by OIMS data Has successfully completed three years on L…" at bounding box center [1370, 369] width 396 height 348
click at [1244, 498] on button "Download Form" at bounding box center [1240, 513] width 109 height 33
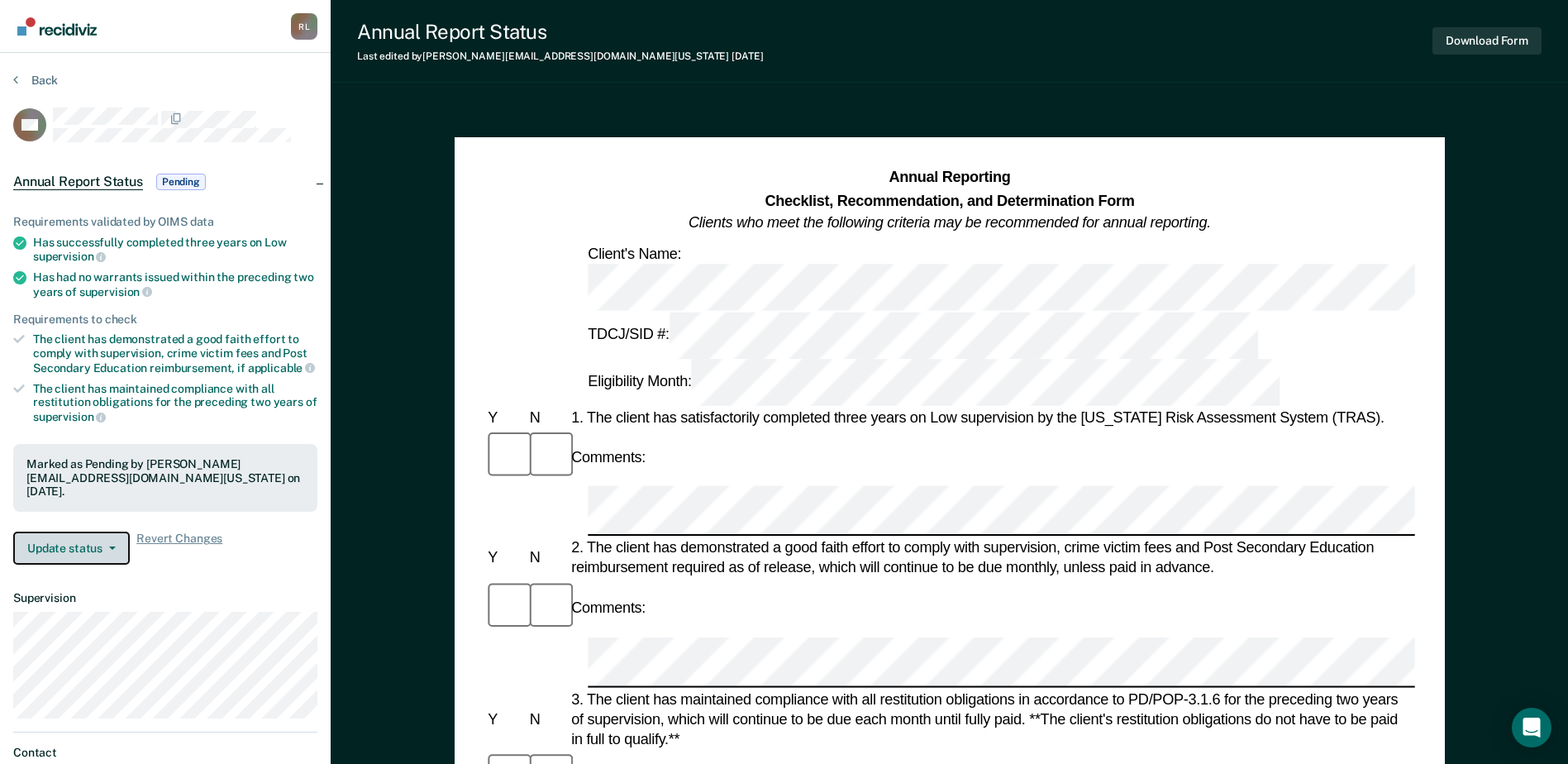
click at [69, 532] on button "Update status" at bounding box center [72, 548] width 117 height 33
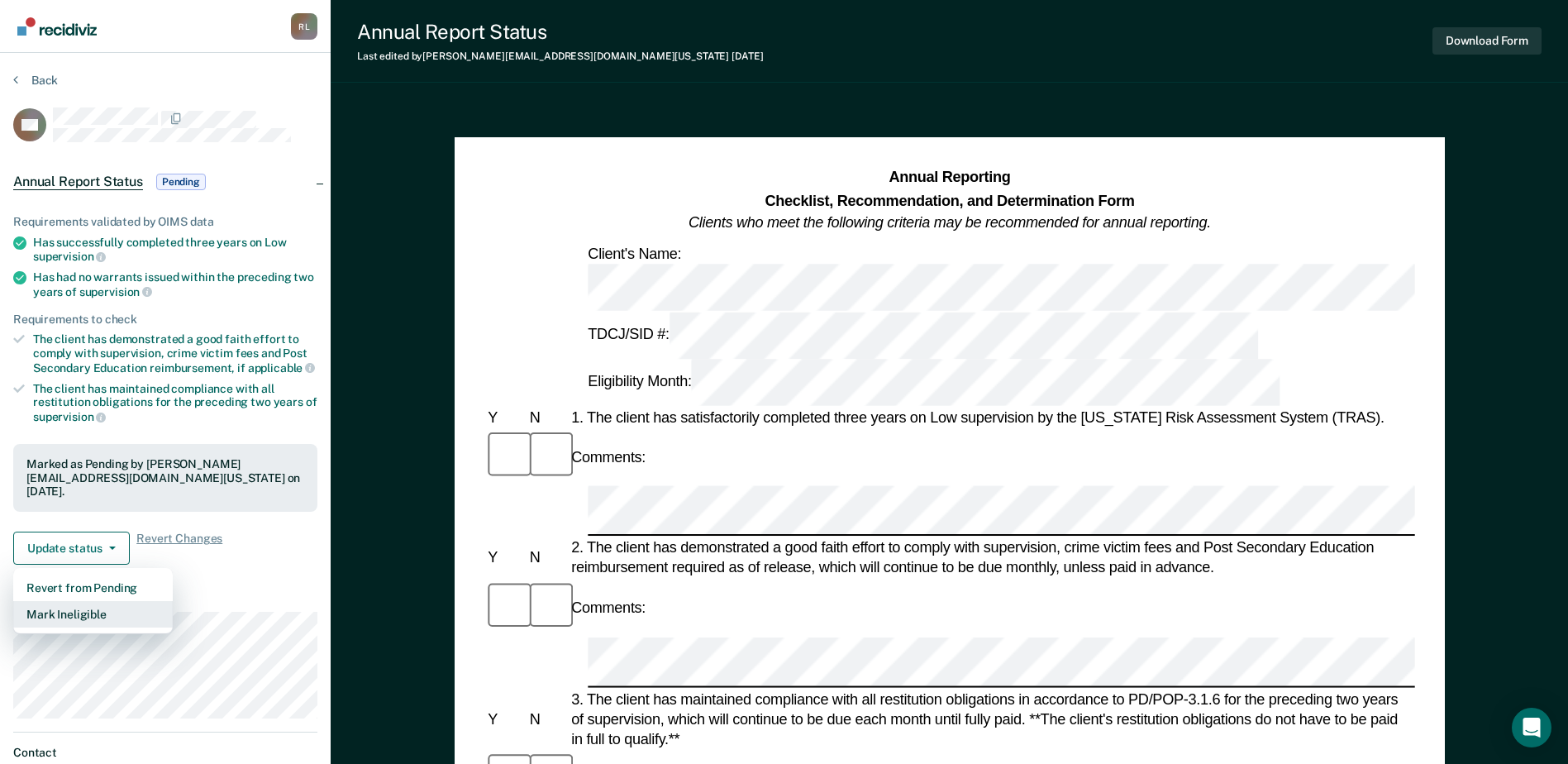
click at [86, 601] on button "Mark Ineligible" at bounding box center [93, 613] width 159 height 26
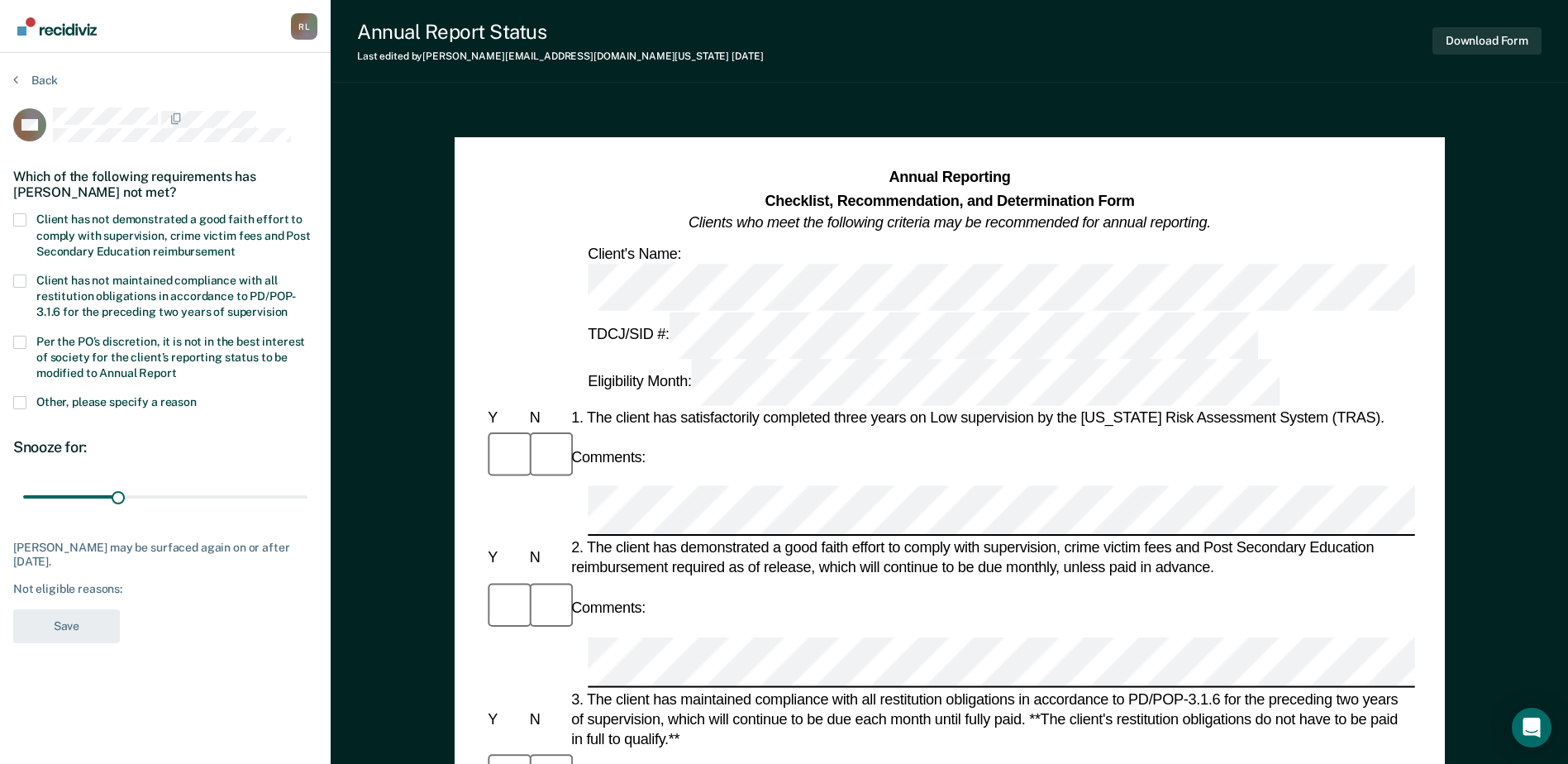
click at [18, 219] on span at bounding box center [20, 220] width 14 height 14
click at [235, 246] on input "Client has not demonstrated a good faith effort to comply with supervision, cri…" at bounding box center [235, 246] width 0 height 0
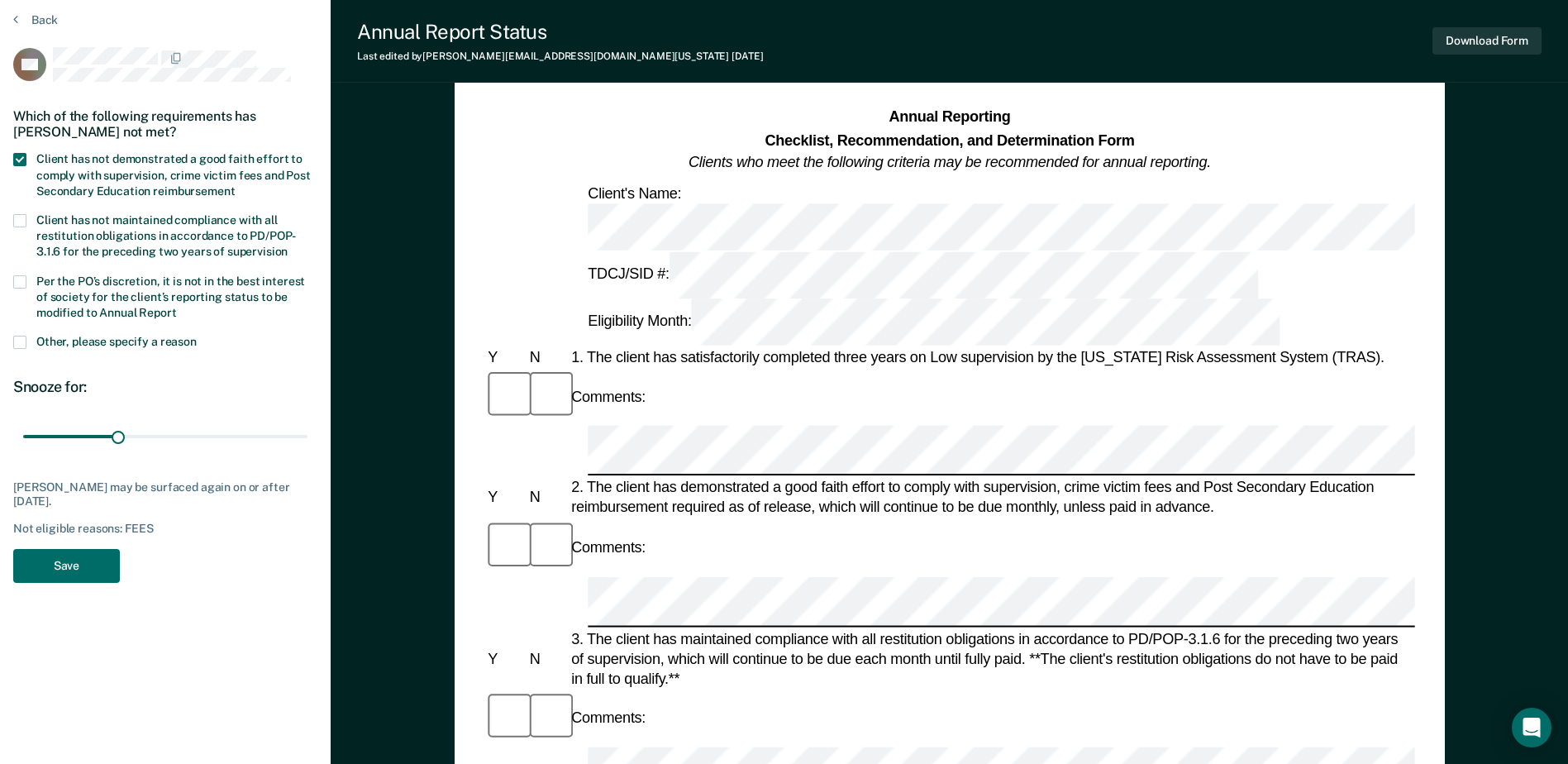
scroll to position [165, 0]
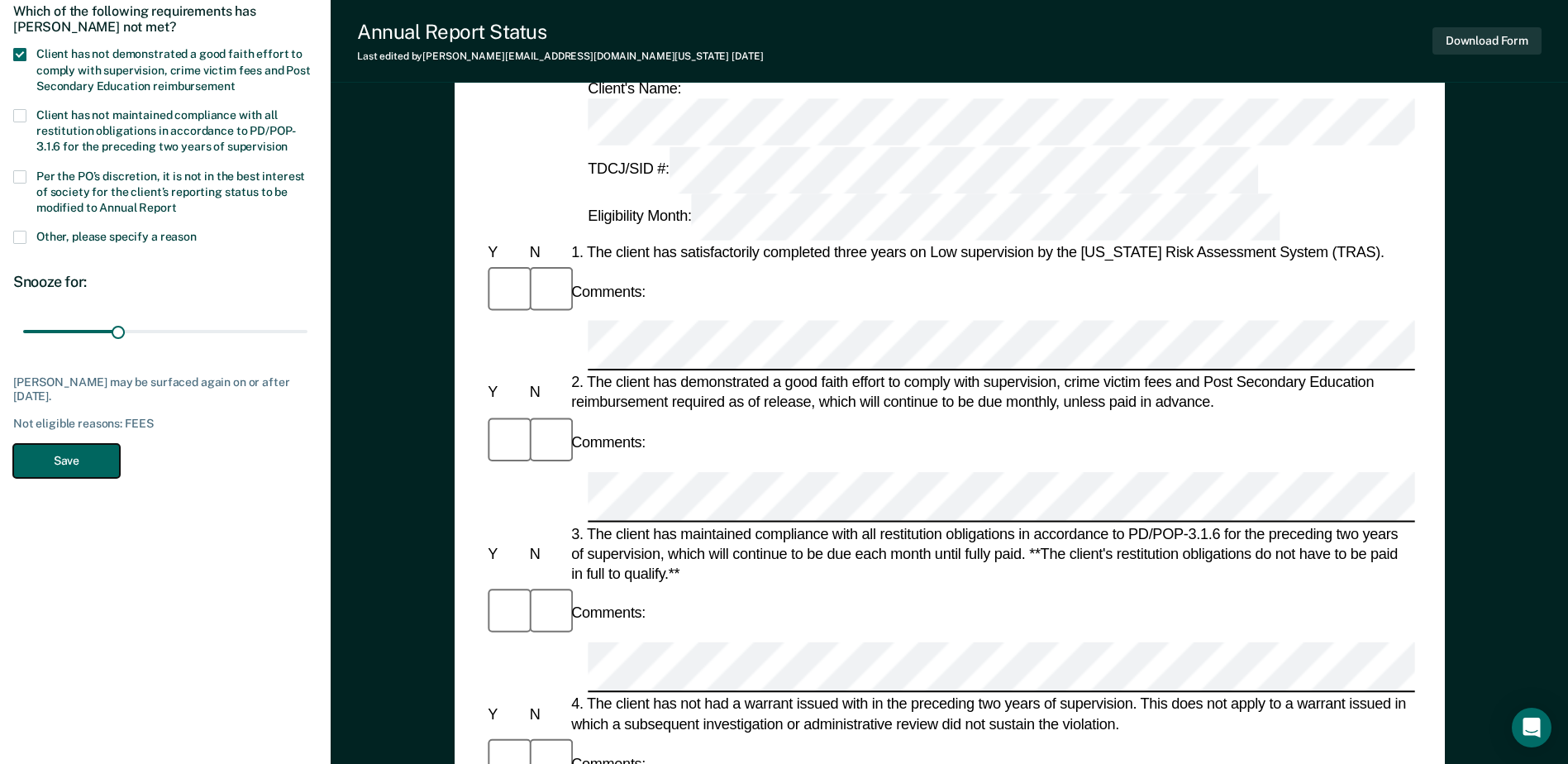
click at [69, 451] on button "Save" at bounding box center [67, 461] width 107 height 34
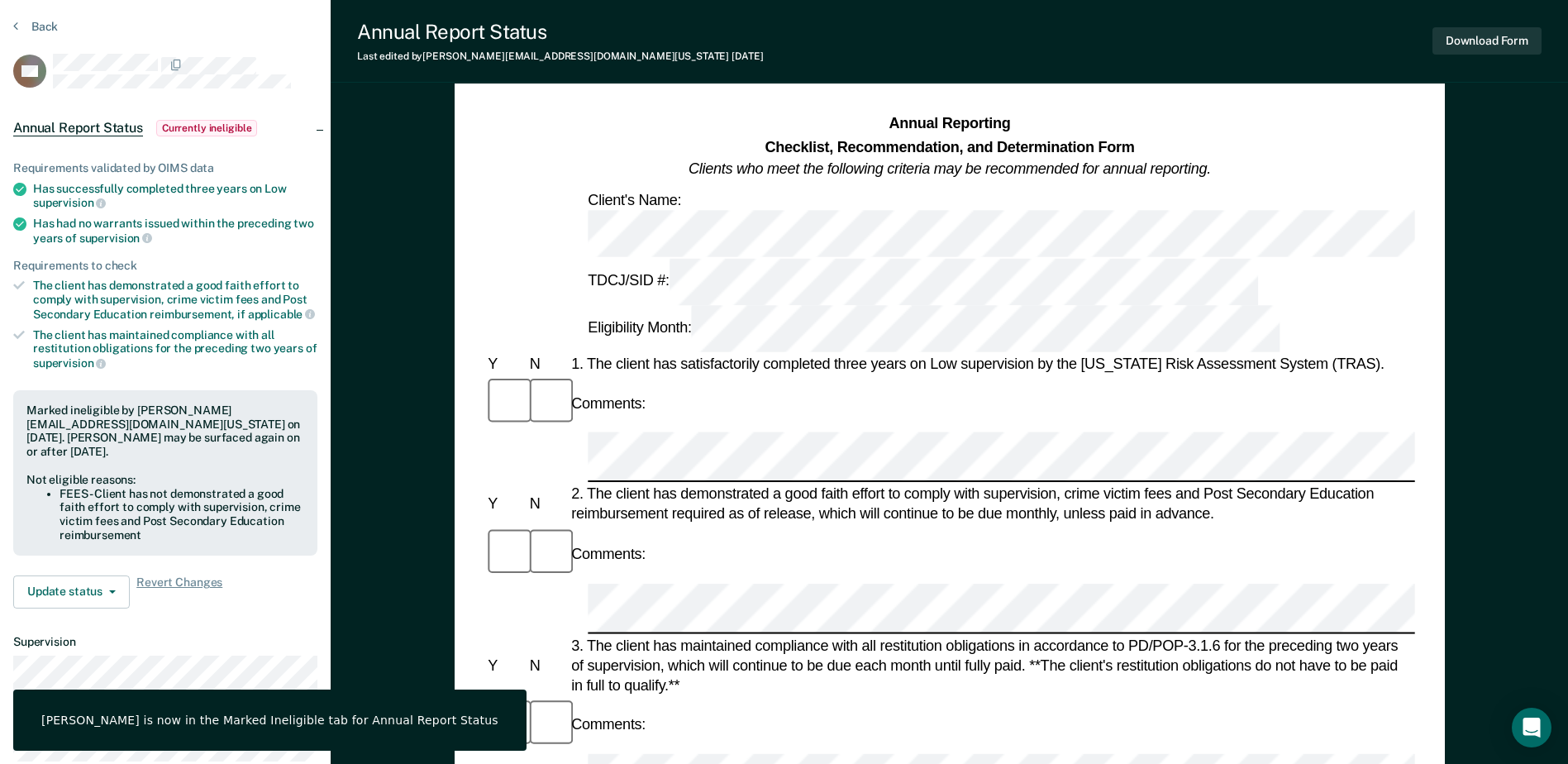
scroll to position [0, 0]
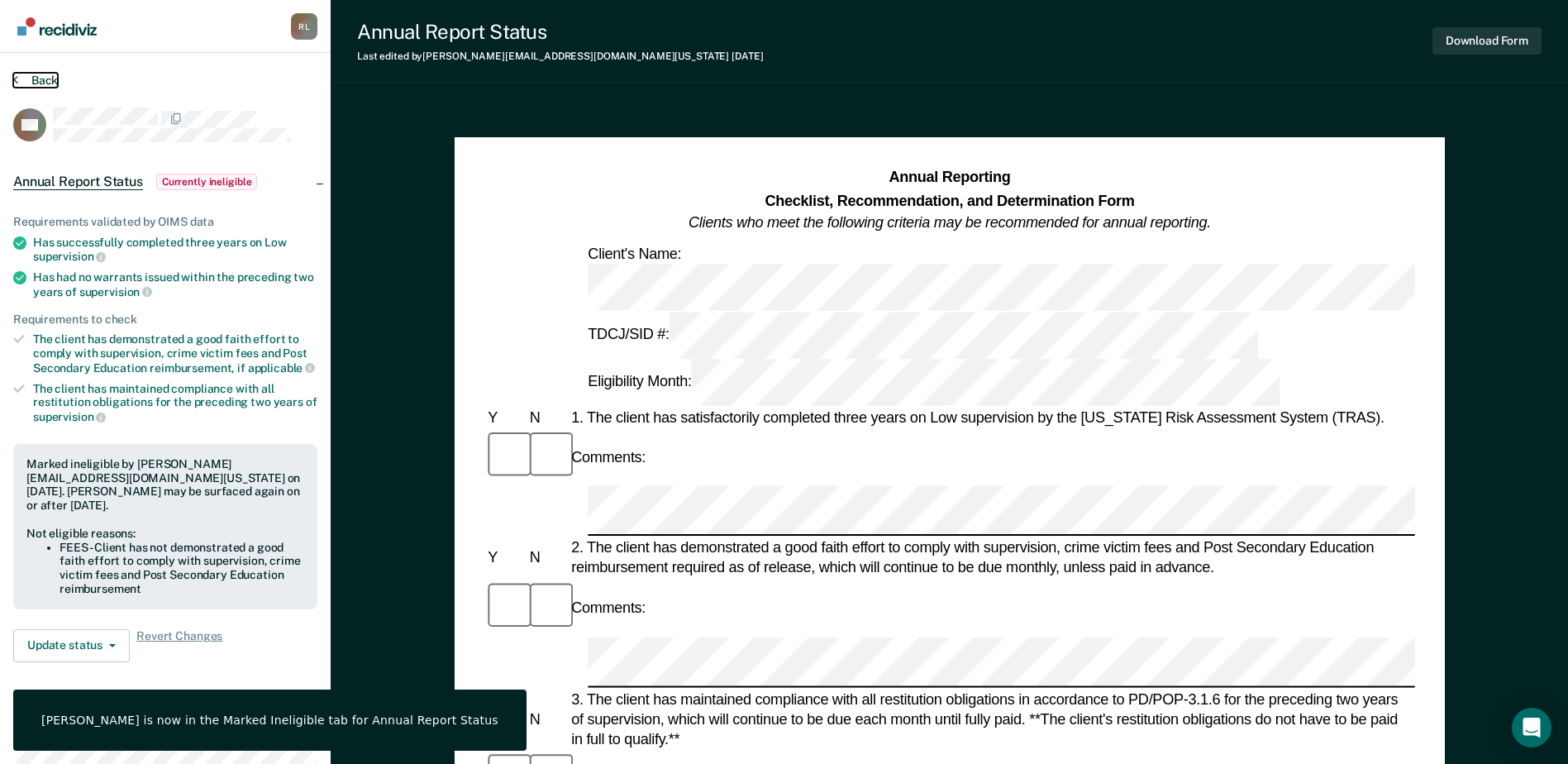
click at [47, 85] on button "Back" at bounding box center [36, 80] width 45 height 15
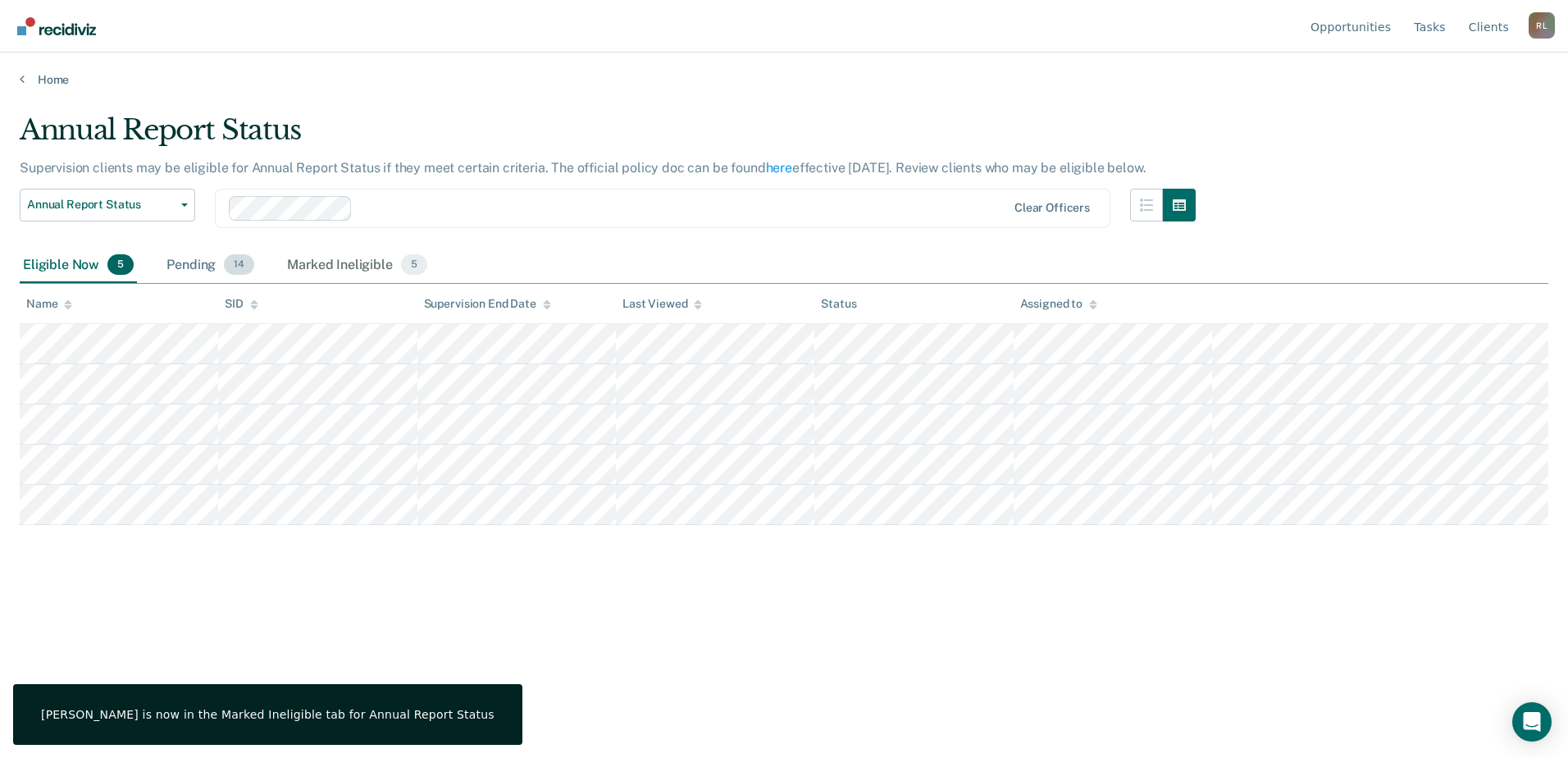
click at [174, 261] on div "Pending 14" at bounding box center [210, 265] width 95 height 36
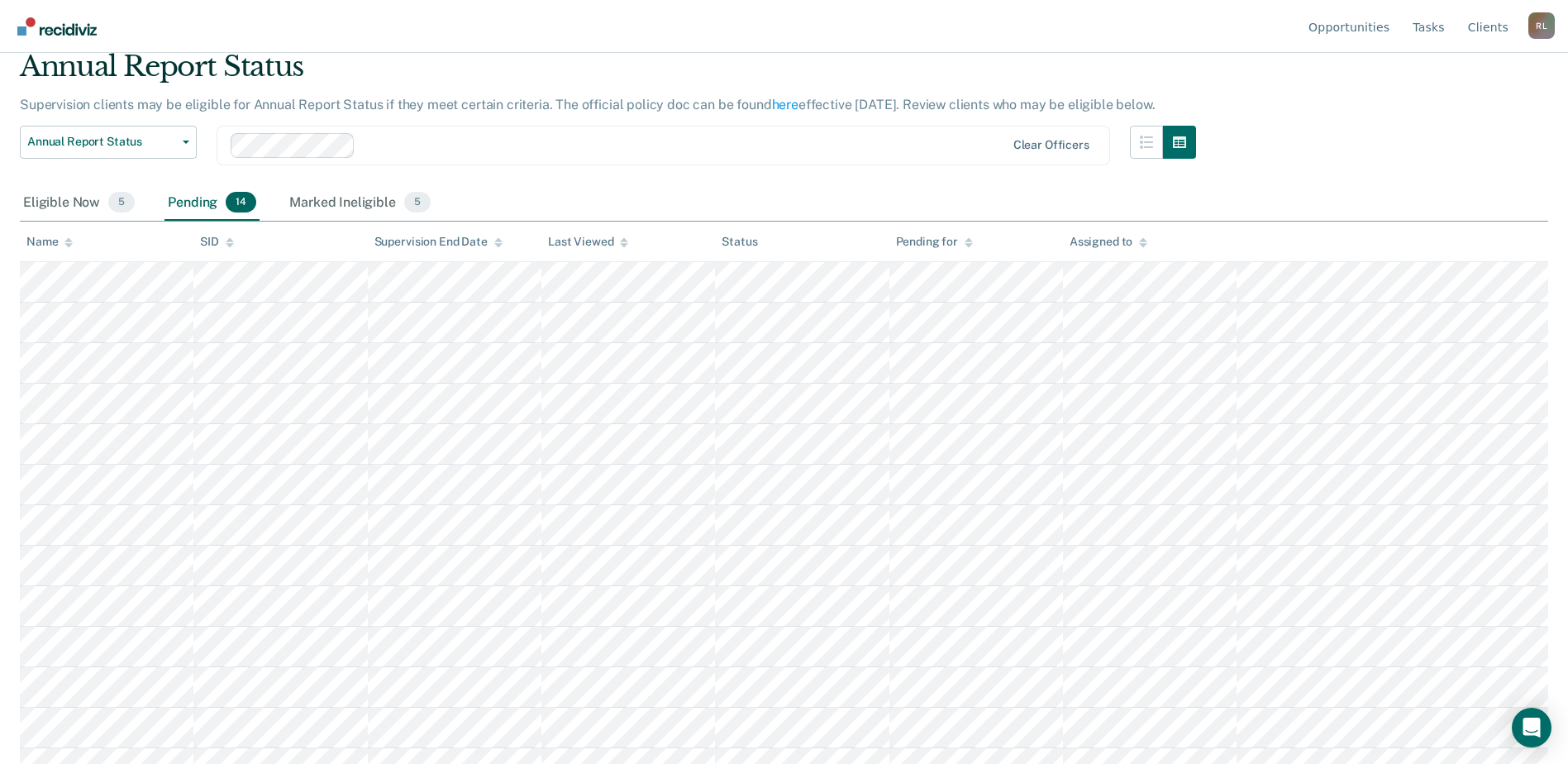
scroll to position [130, 0]
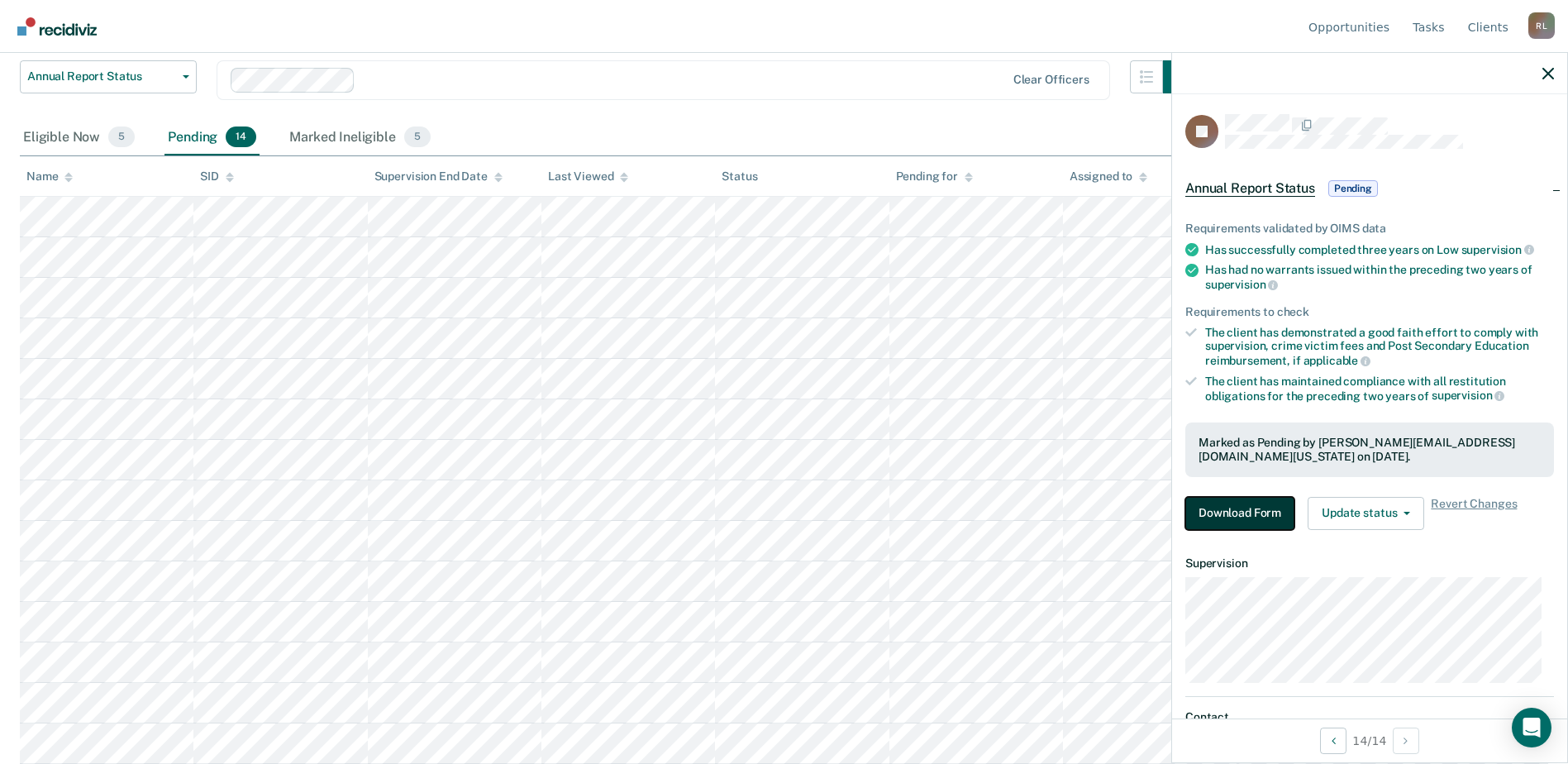
click at [1246, 519] on button "Download Form" at bounding box center [1240, 513] width 109 height 33
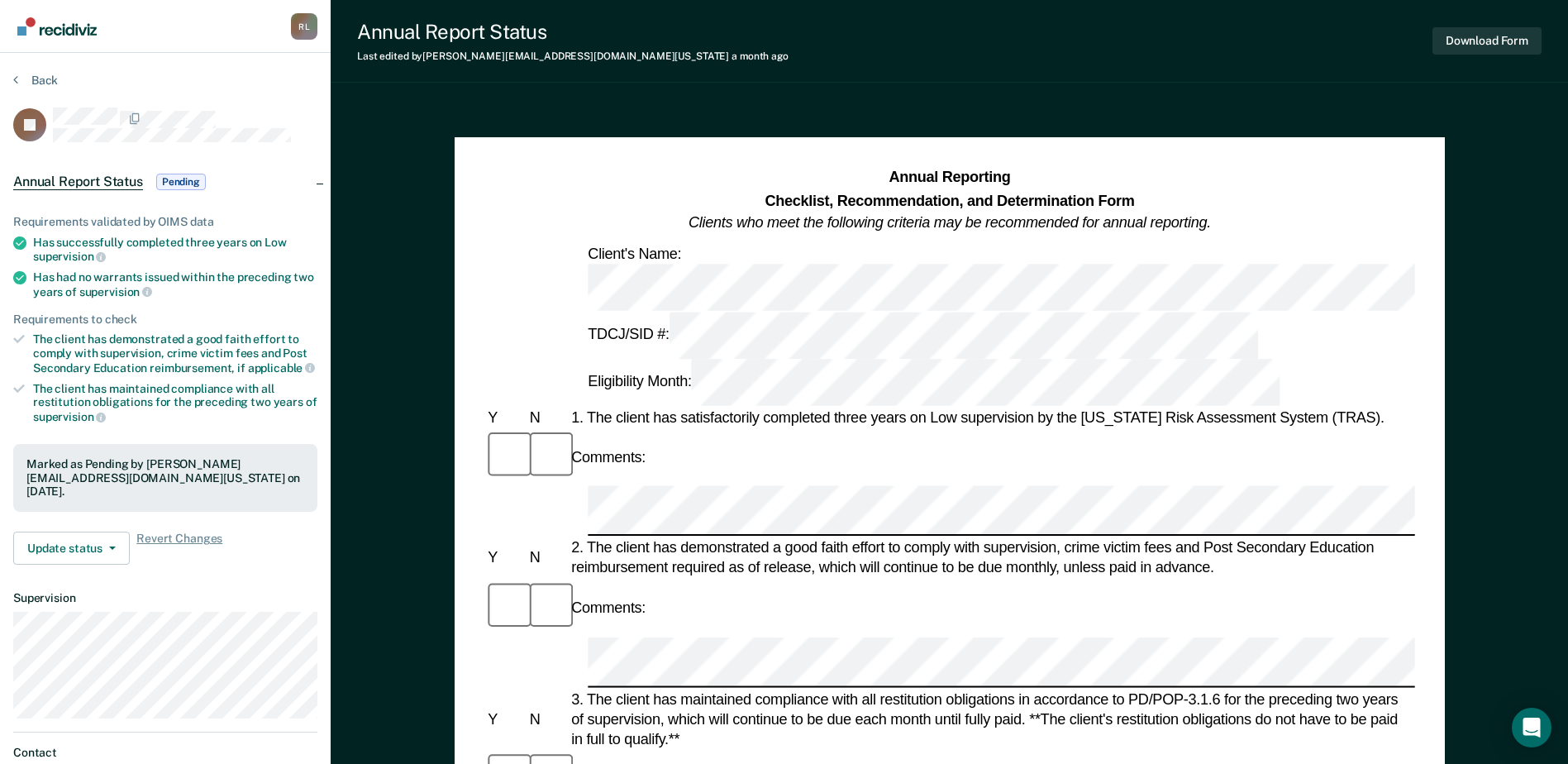
click at [42, 69] on section "Back JA Annual Report Status Pending Requirements validated by OIMS data Has su…" at bounding box center [165, 460] width 331 height 816
click at [44, 78] on button "Back" at bounding box center [36, 80] width 45 height 15
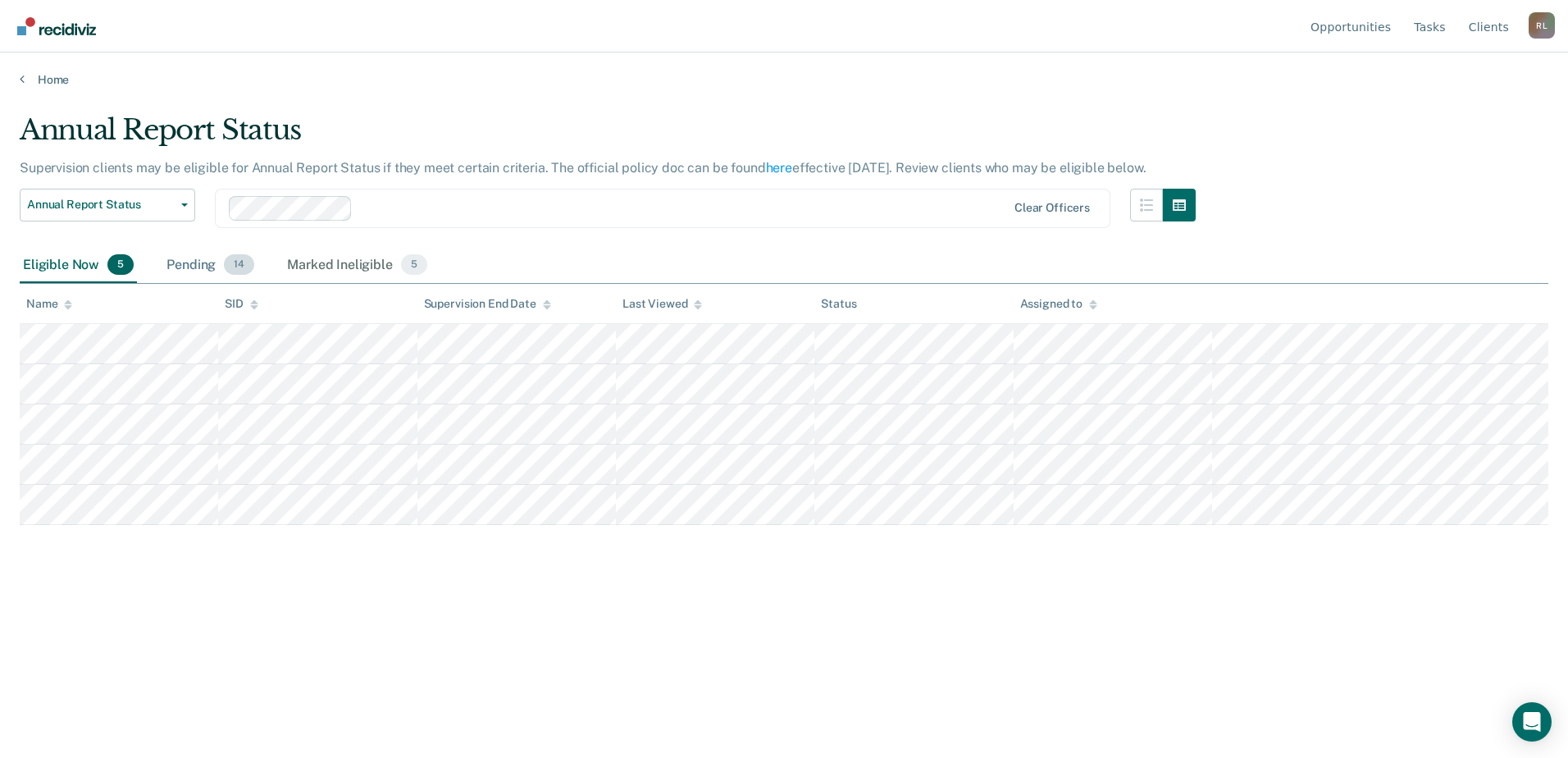
click at [183, 267] on div "Pending 14" at bounding box center [210, 265] width 95 height 36
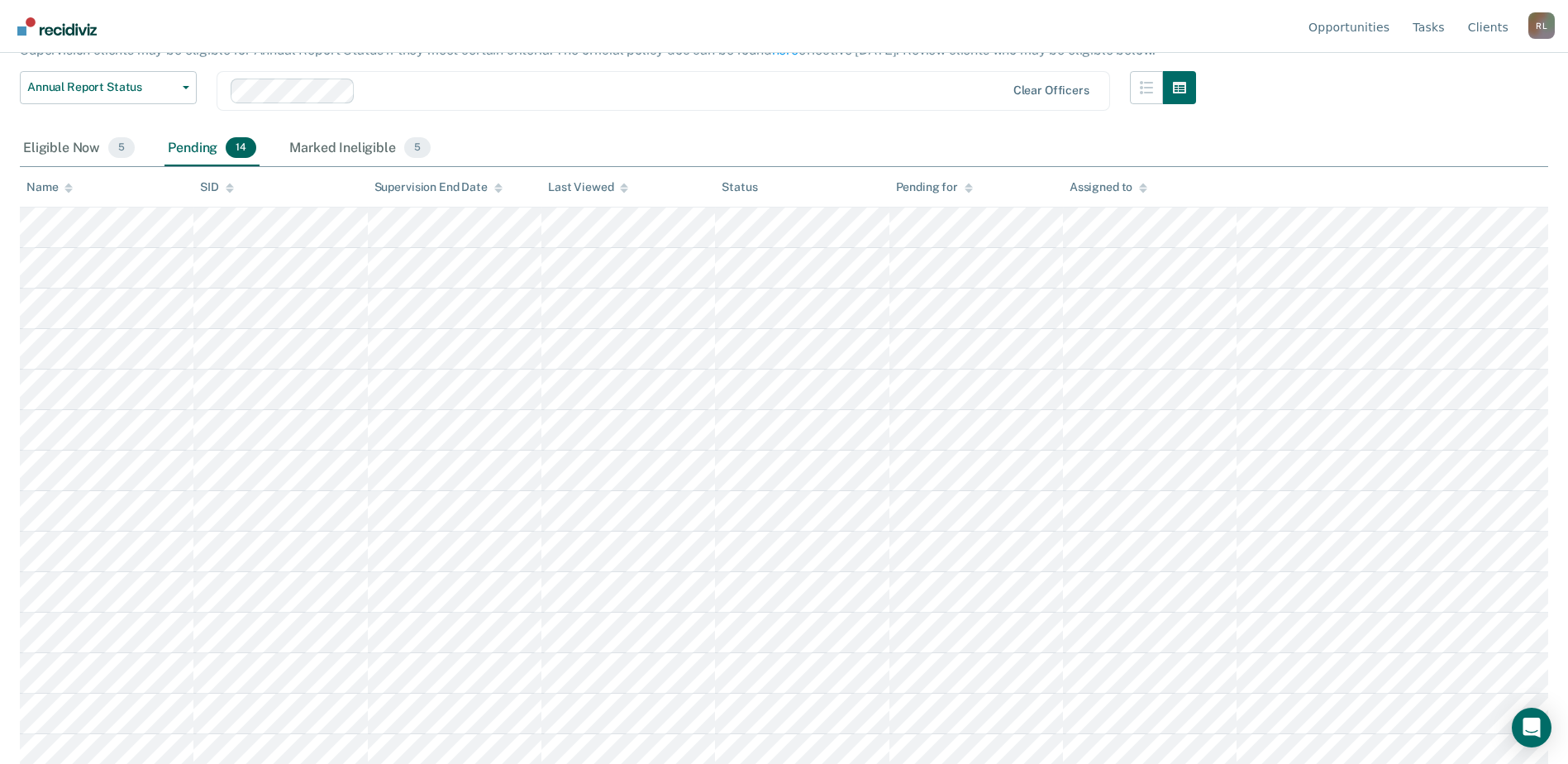
scroll to position [130, 0]
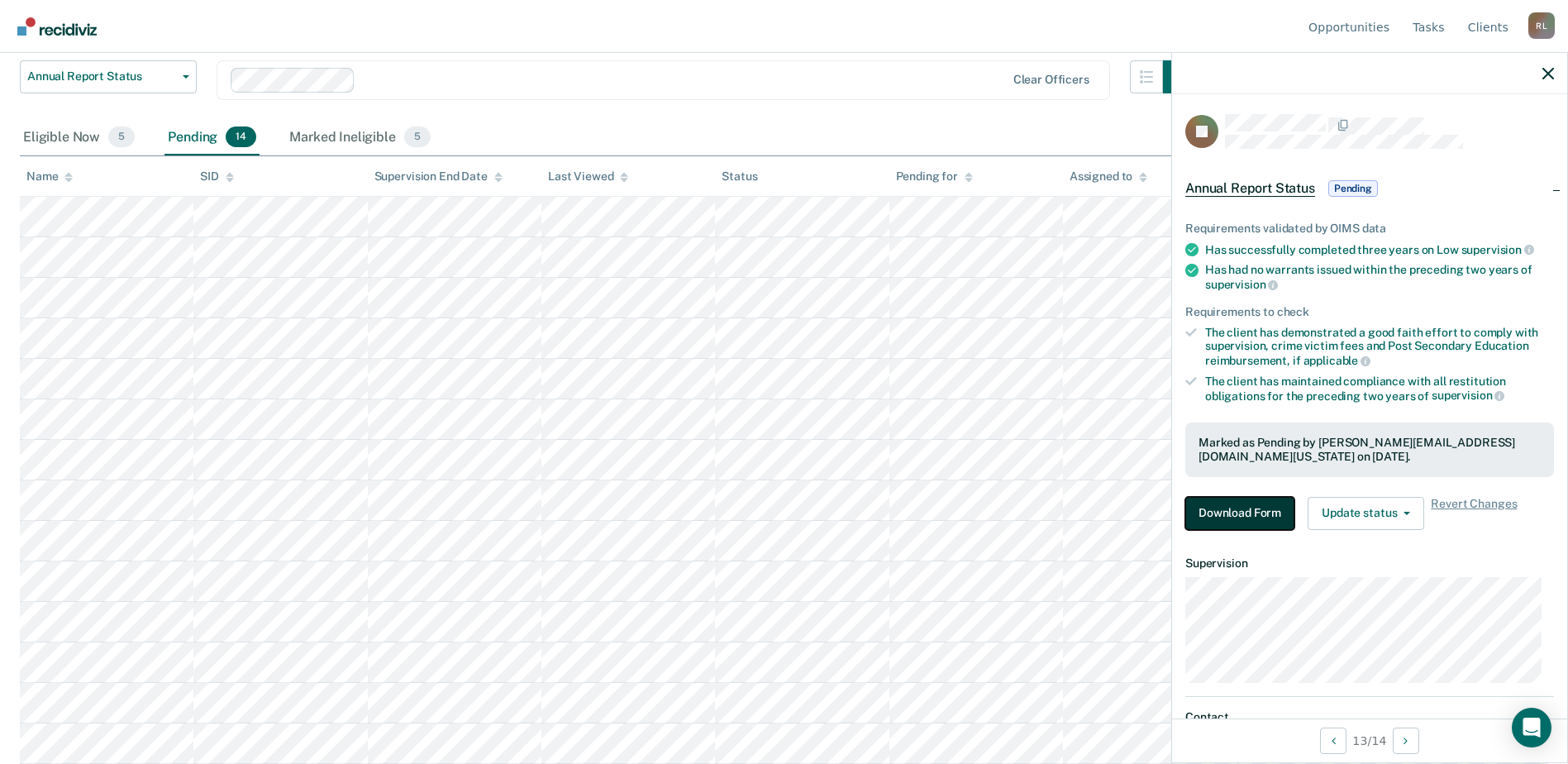
click at [1234, 519] on button "Download Form" at bounding box center [1240, 513] width 109 height 33
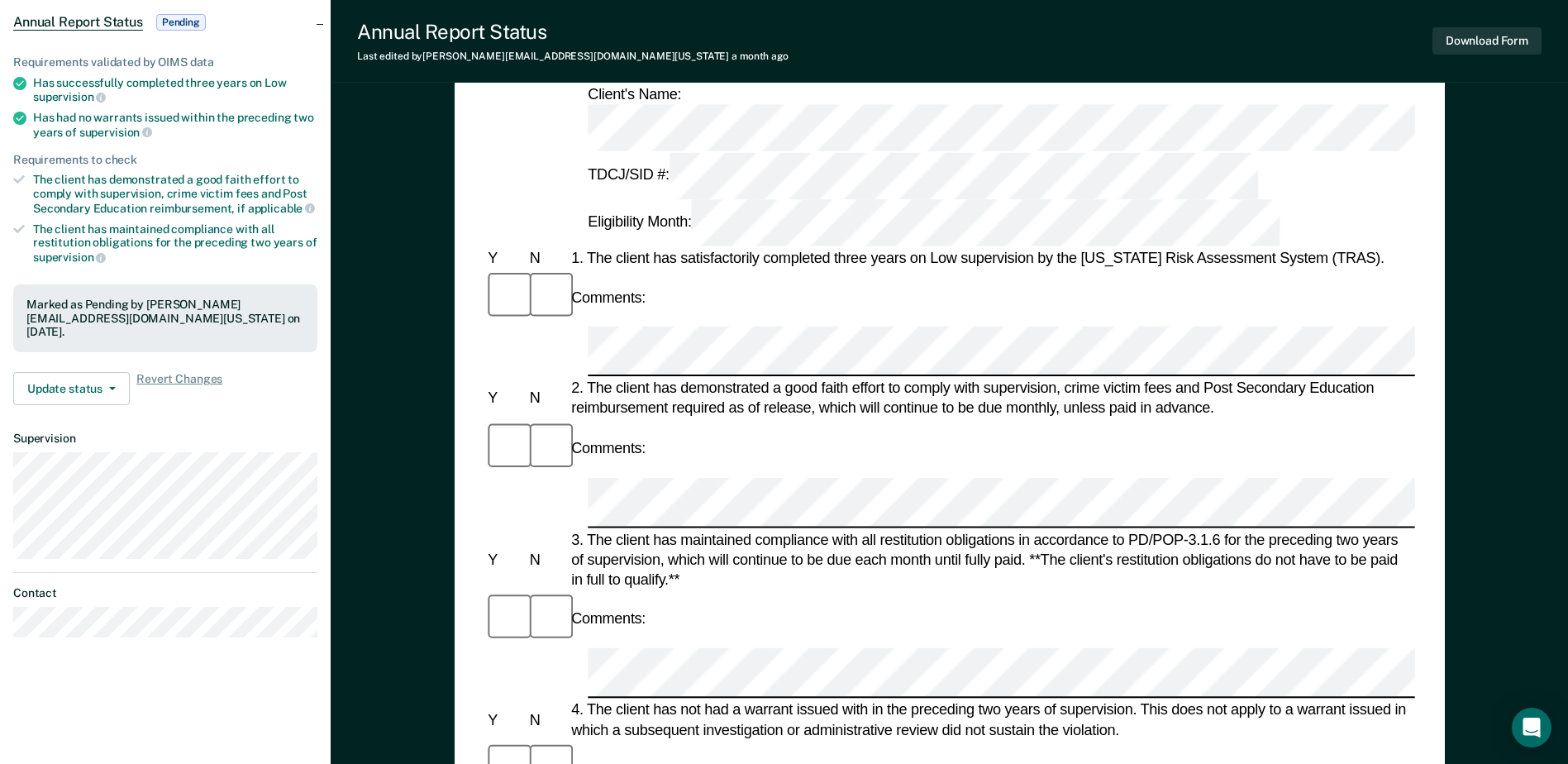
scroll to position [49, 0]
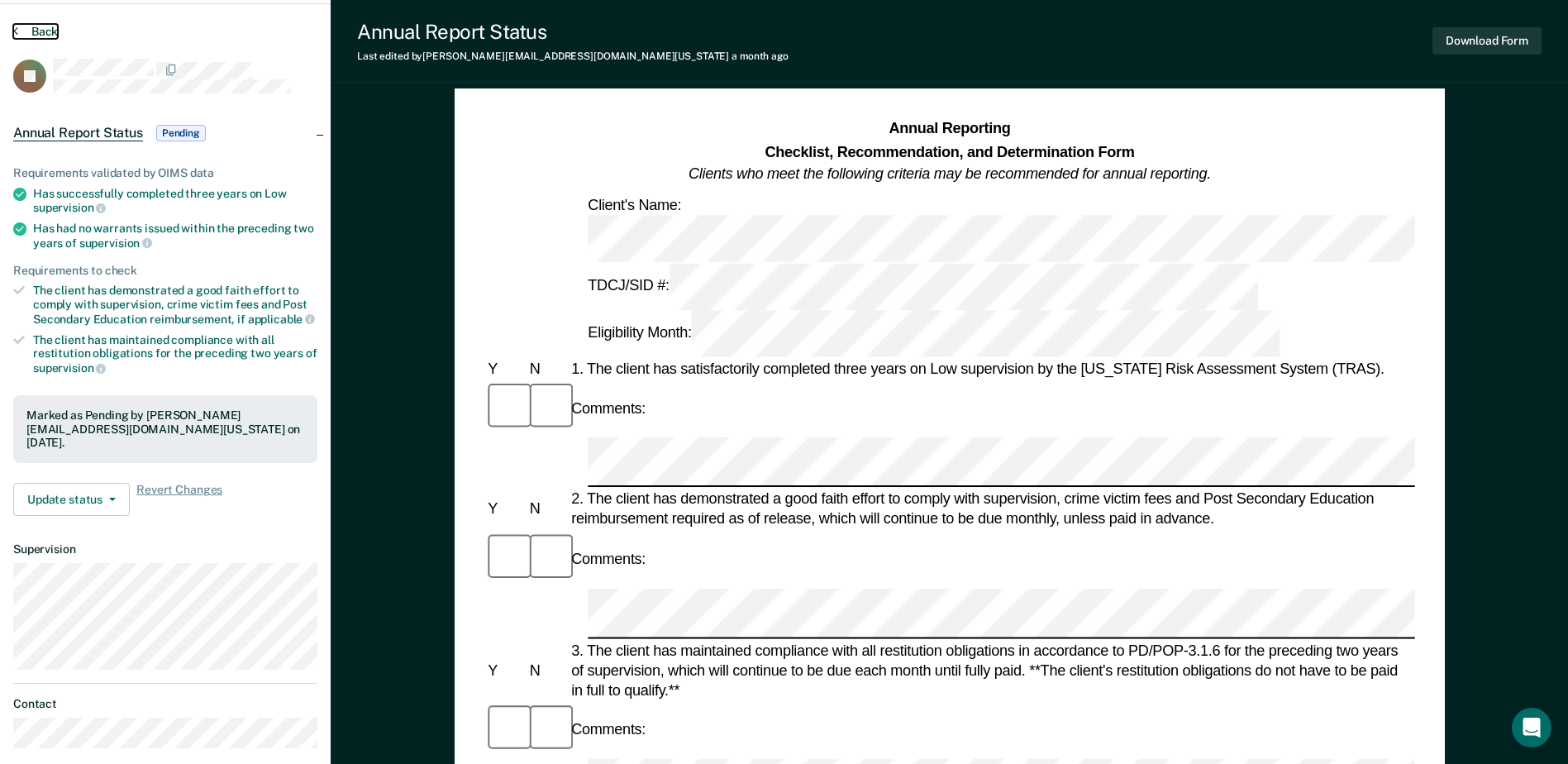
click at [33, 27] on button "Back" at bounding box center [36, 31] width 45 height 15
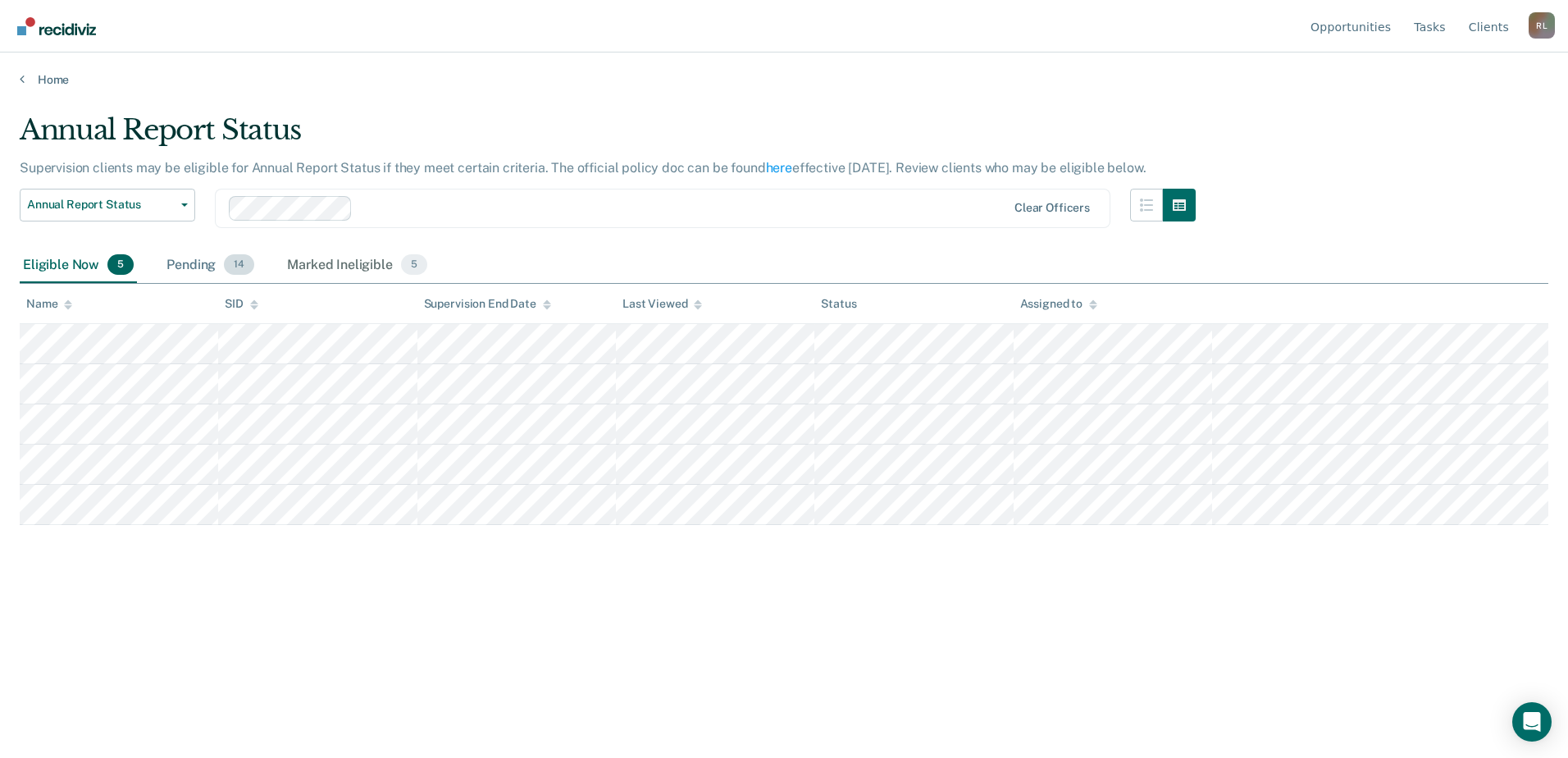
click at [208, 264] on div "Pending 14" at bounding box center [210, 265] width 95 height 36
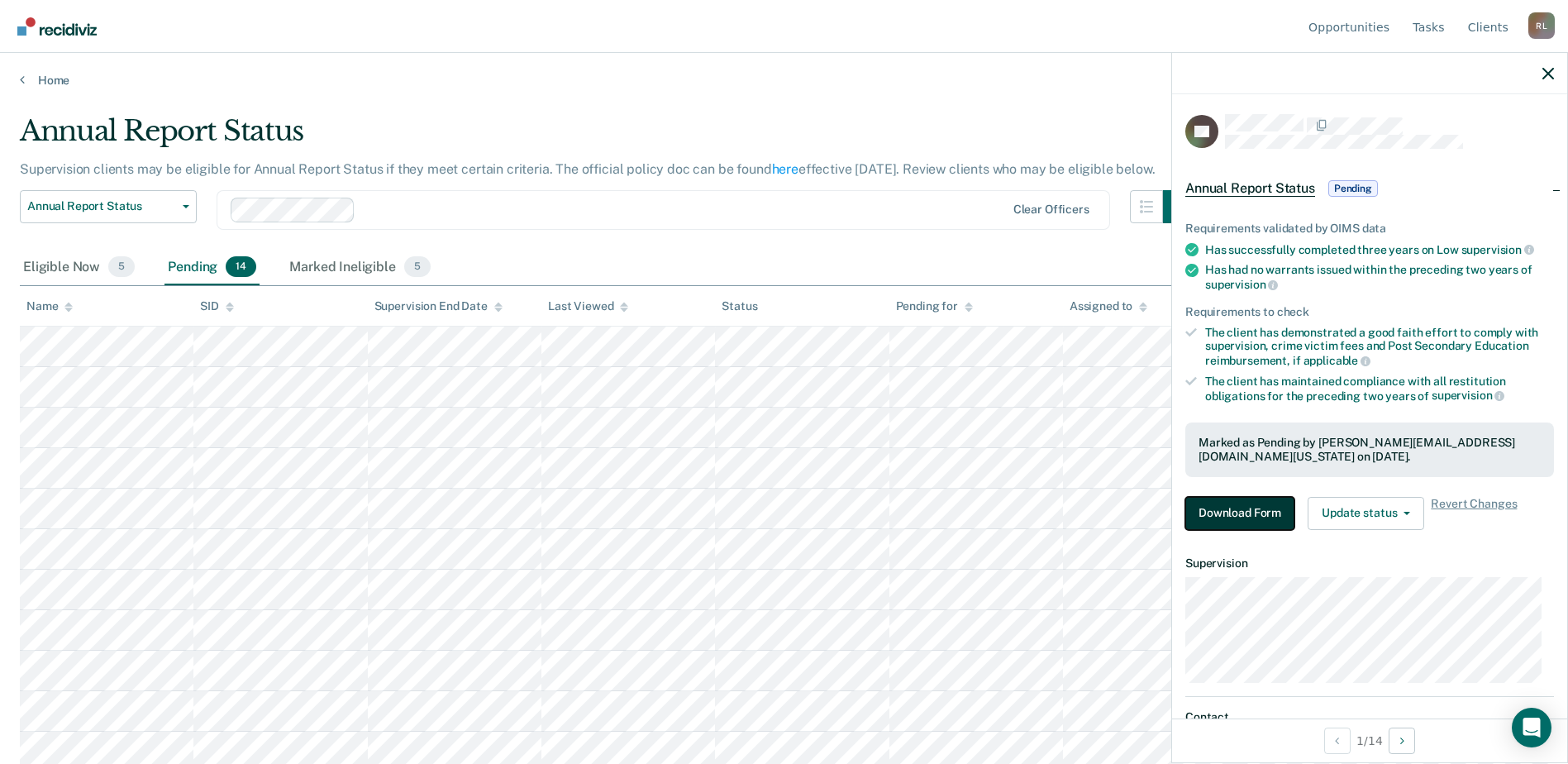
click at [1237, 518] on button "Download Form" at bounding box center [1240, 513] width 109 height 33
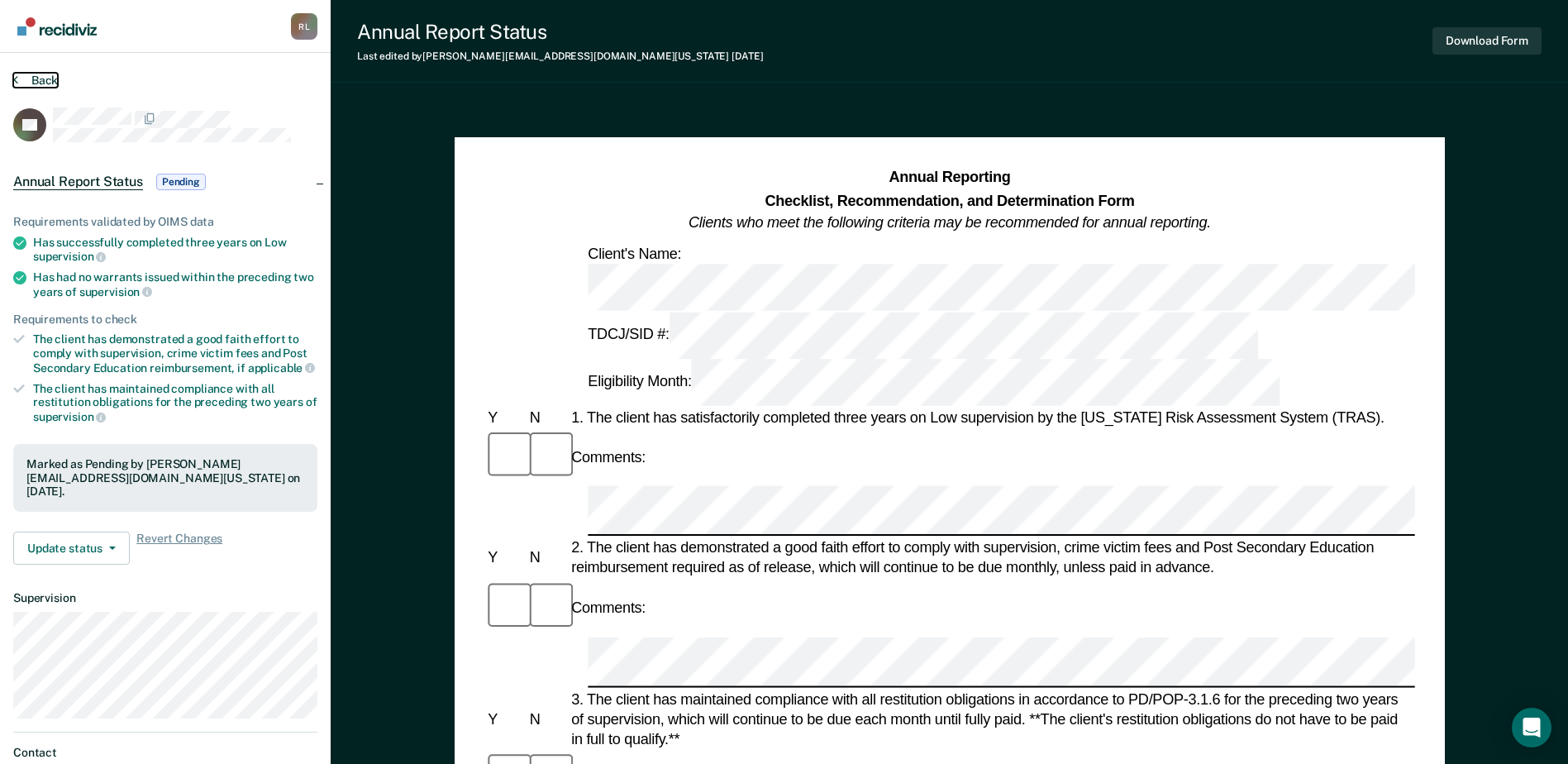
click at [57, 81] on button "Back" at bounding box center [36, 80] width 45 height 15
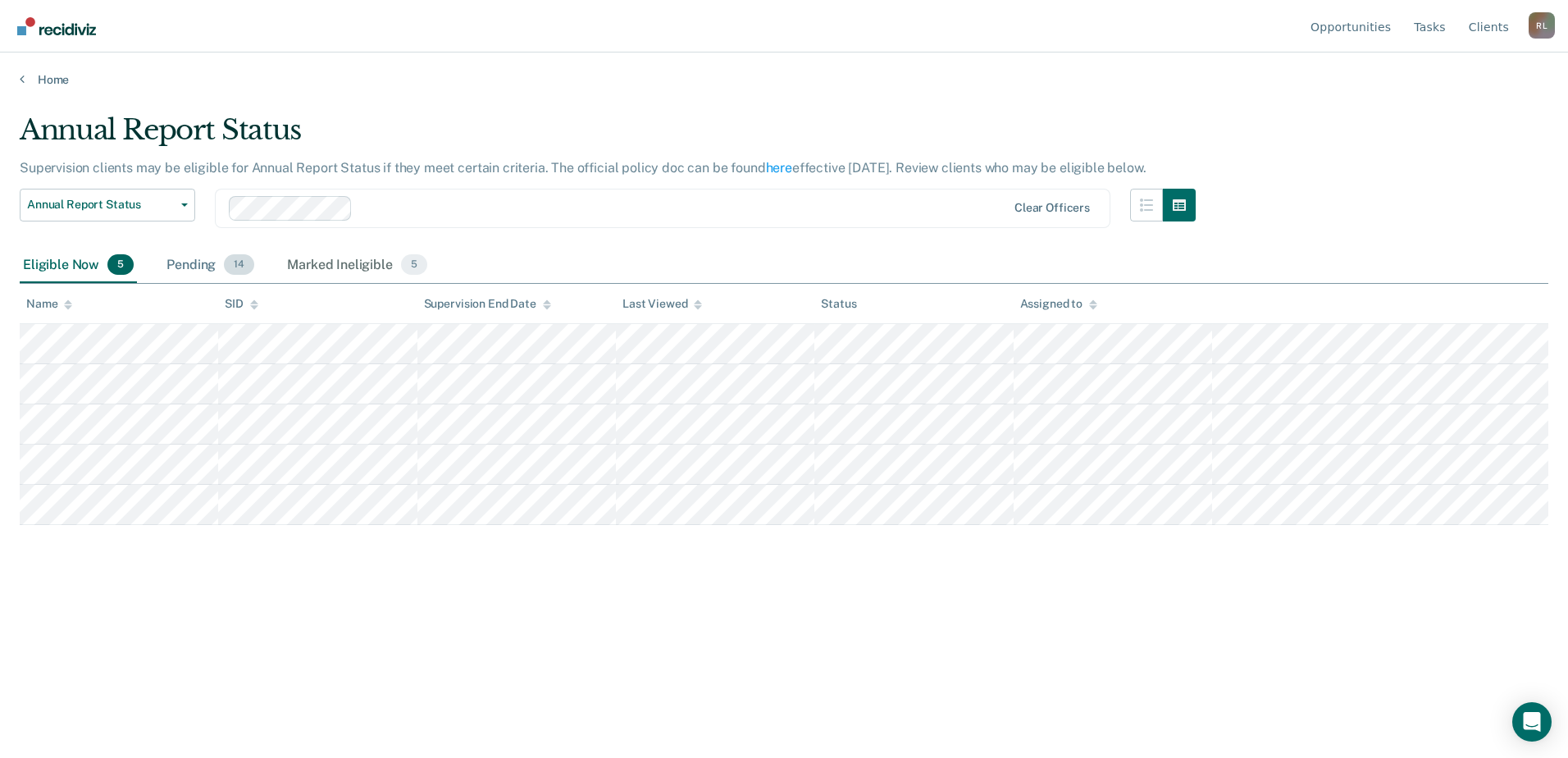
click at [201, 255] on div "Pending 14" at bounding box center [210, 265] width 95 height 36
